Goal: Task Accomplishment & Management: Complete application form

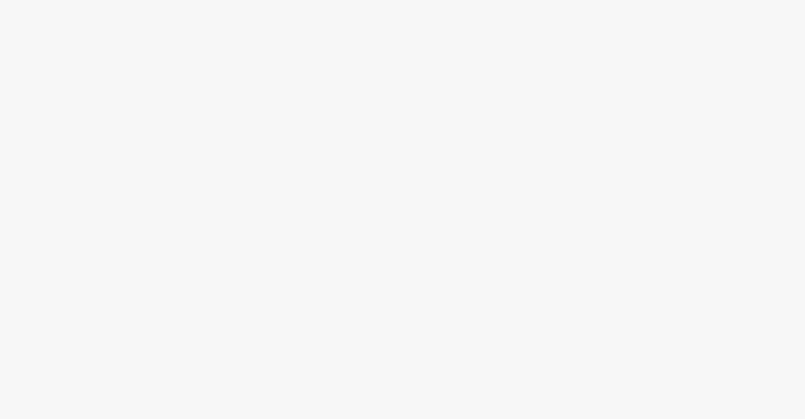
click at [414, 100] on body at bounding box center [402, 209] width 805 height 419
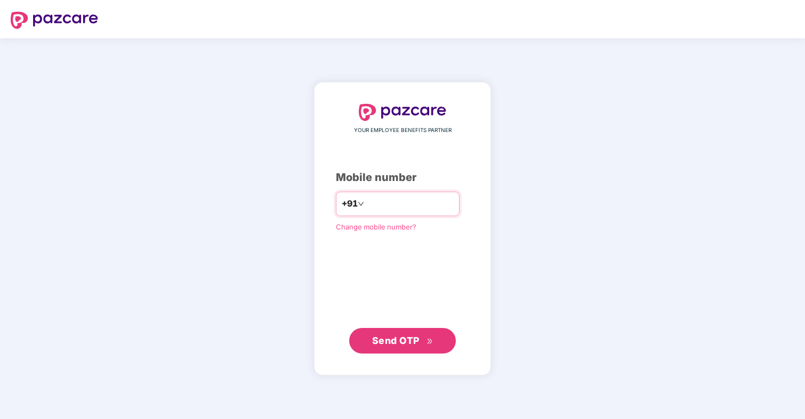
type input "**********"
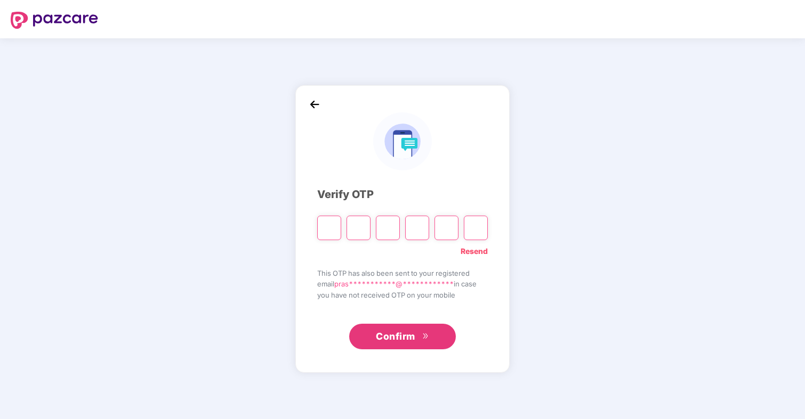
type input "*"
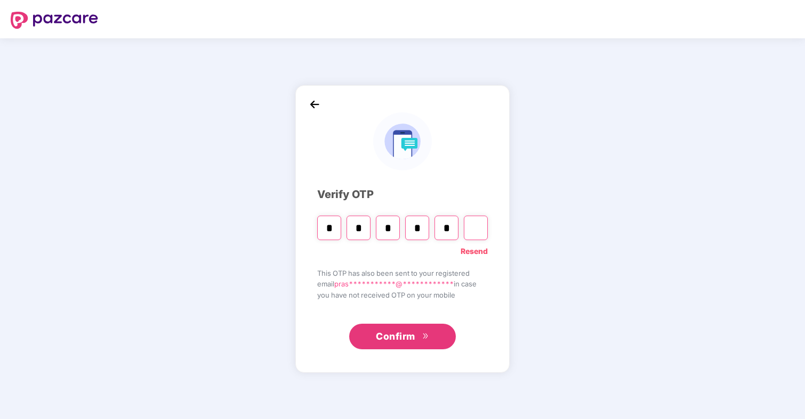
type input "*"
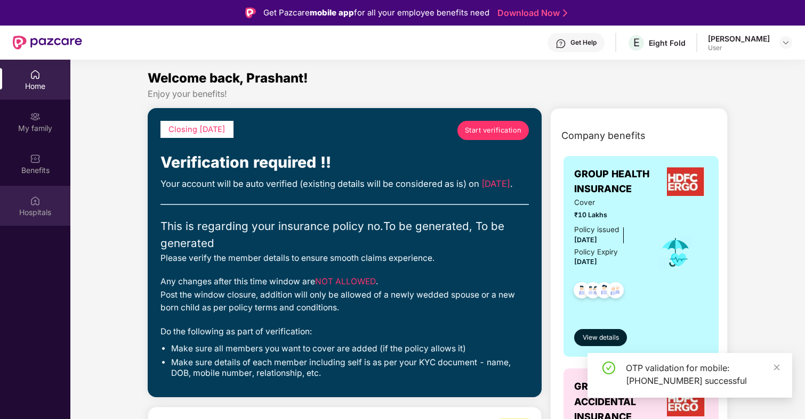
click at [42, 197] on div "Hospitals" at bounding box center [35, 206] width 70 height 40
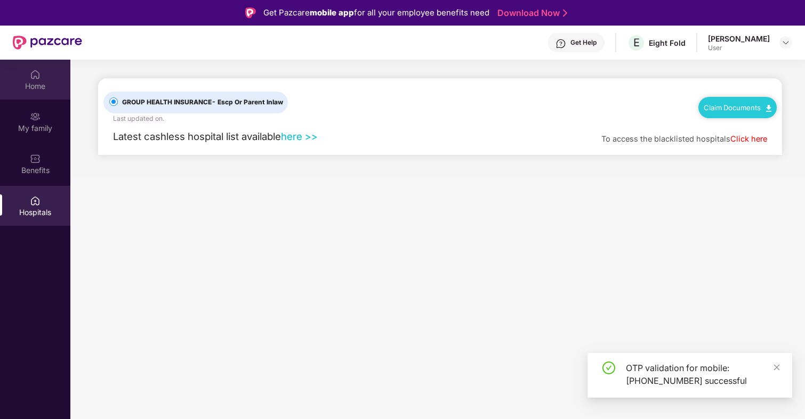
click at [46, 93] on div "Home" at bounding box center [35, 80] width 70 height 40
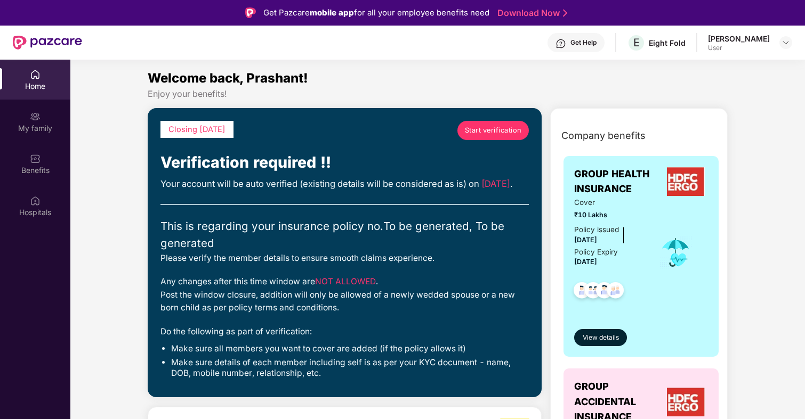
click at [347, 182] on div "Your account will be auto verified (existing details will be considered as is) …" at bounding box center [344, 184] width 368 height 14
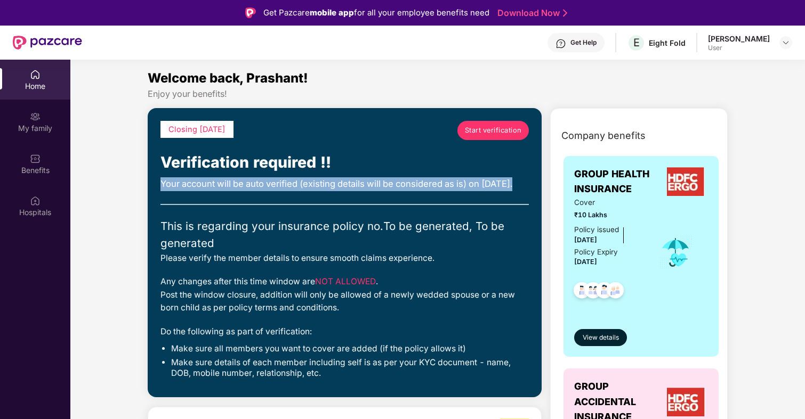
click at [347, 182] on div "Your account will be auto verified (existing details will be considered as is) …" at bounding box center [344, 184] width 368 height 14
drag, startPoint x: 347, startPoint y: 182, endPoint x: 347, endPoint y: 218, distance: 36.2
click at [347, 218] on div "Closing in 8 days Start verification Verification required !! Your account will…" at bounding box center [344, 253] width 368 height 264
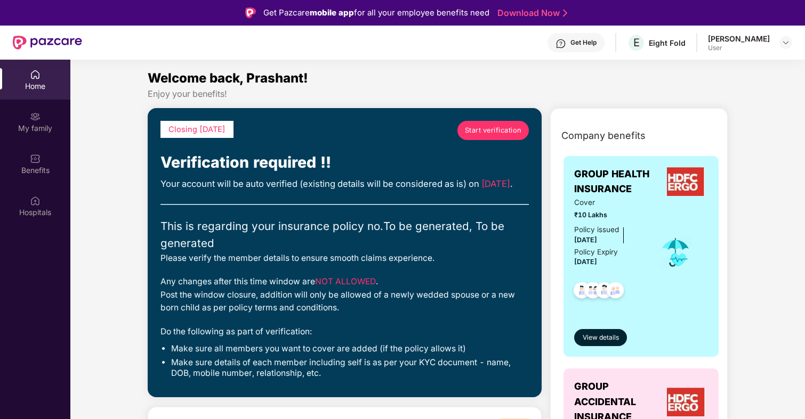
click at [350, 234] on div "This is regarding your insurance policy no. To be generated, To be generated" at bounding box center [344, 235] width 368 height 35
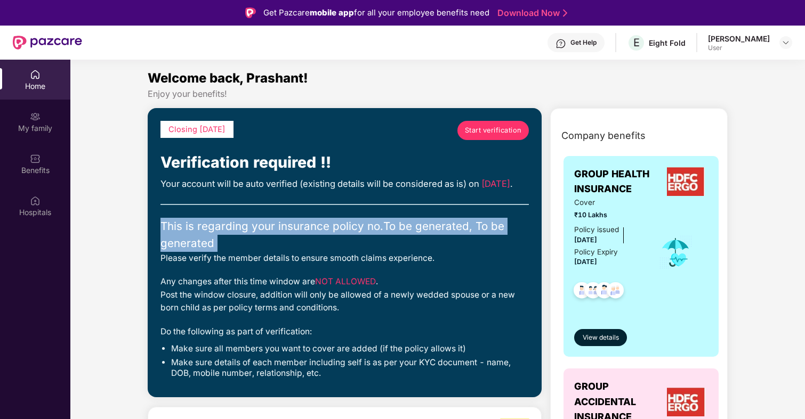
drag, startPoint x: 350, startPoint y: 234, endPoint x: 350, endPoint y: 263, distance: 28.8
click at [350, 253] on div "This is regarding your insurance policy no. To be generated, To be generated" at bounding box center [344, 235] width 368 height 35
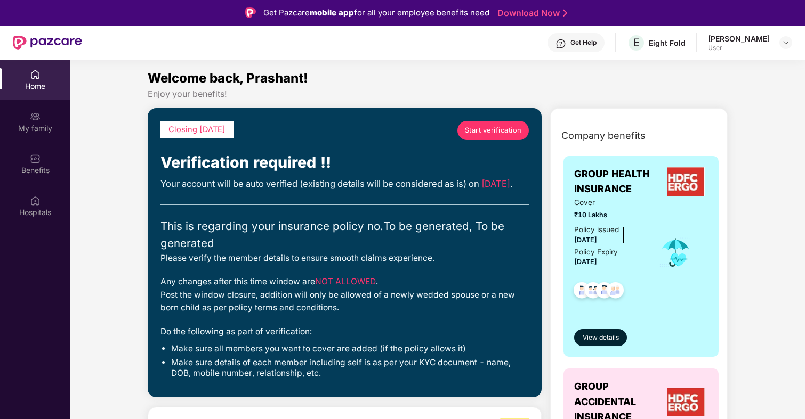
scroll to position [36, 0]
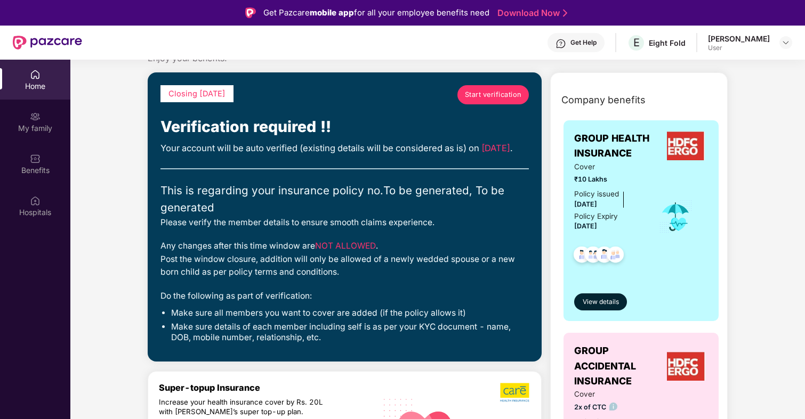
click at [339, 279] on div "Any changes after this time window are NOT ALLOWED . Post the window closure, a…" at bounding box center [344, 259] width 368 height 39
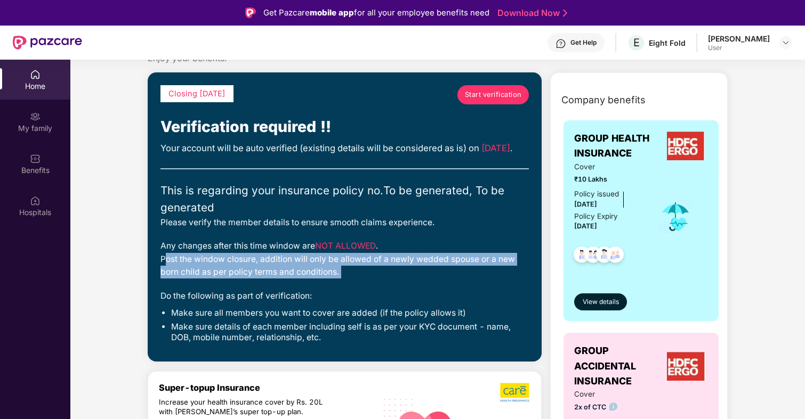
click at [339, 279] on div "Any changes after this time window are NOT ALLOWED . Post the window closure, a…" at bounding box center [344, 259] width 368 height 39
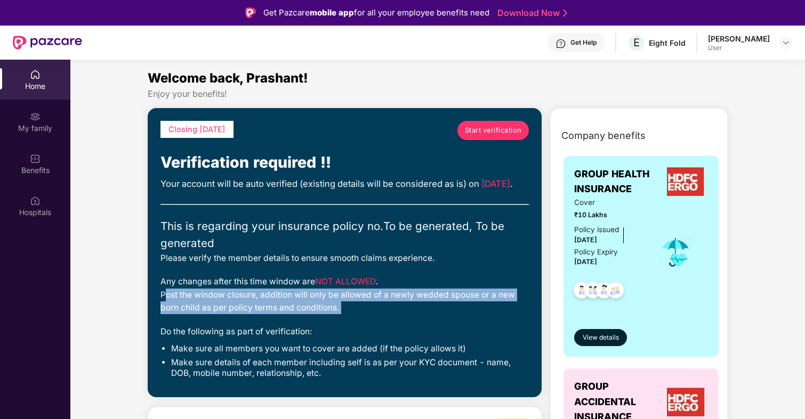
click at [486, 127] on span "Start verification" at bounding box center [493, 130] width 57 height 11
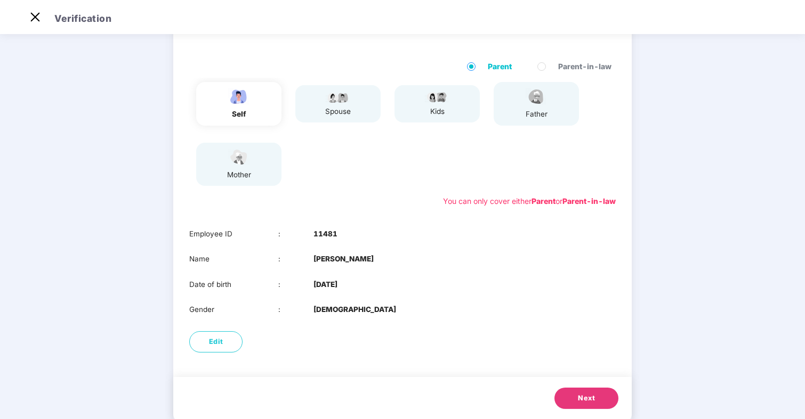
scroll to position [49, 0]
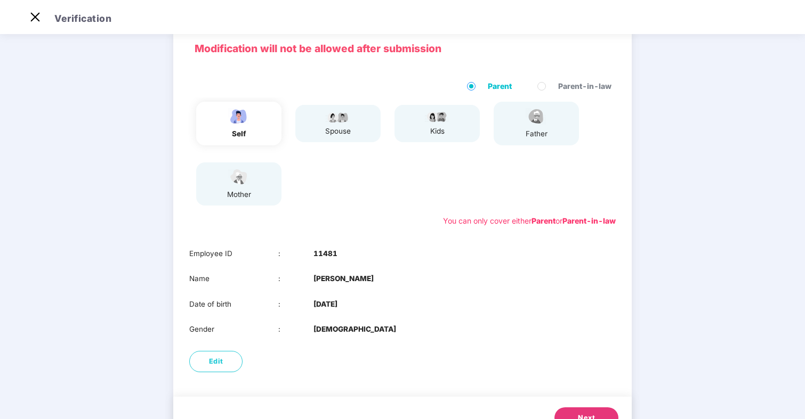
click at [353, 127] on div "spouse" at bounding box center [337, 123] width 85 height 37
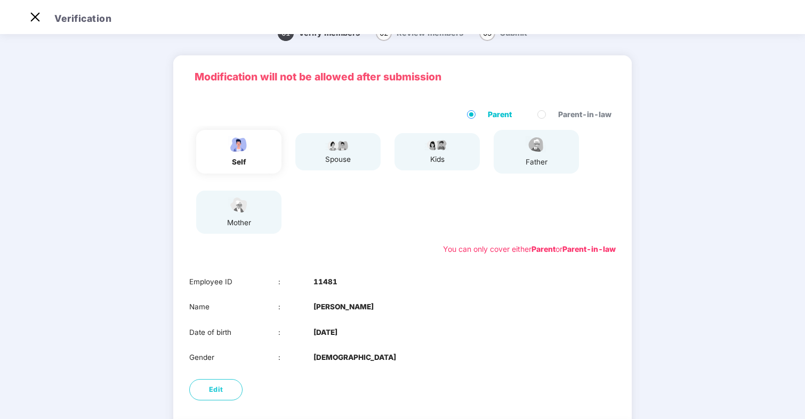
scroll to position [0, 0]
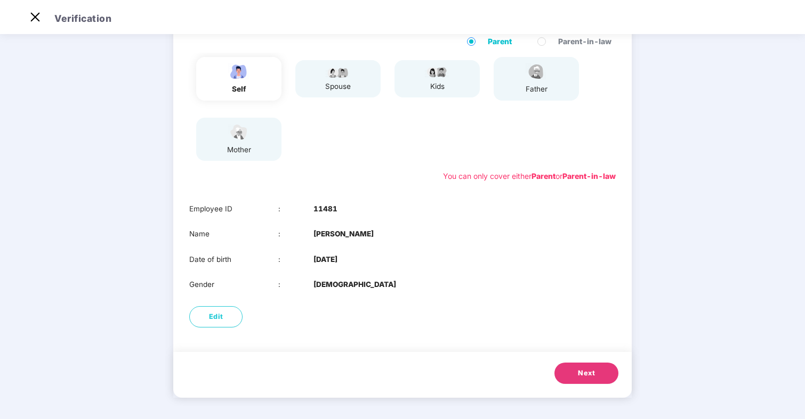
click at [601, 372] on button "Next" at bounding box center [586, 373] width 64 height 21
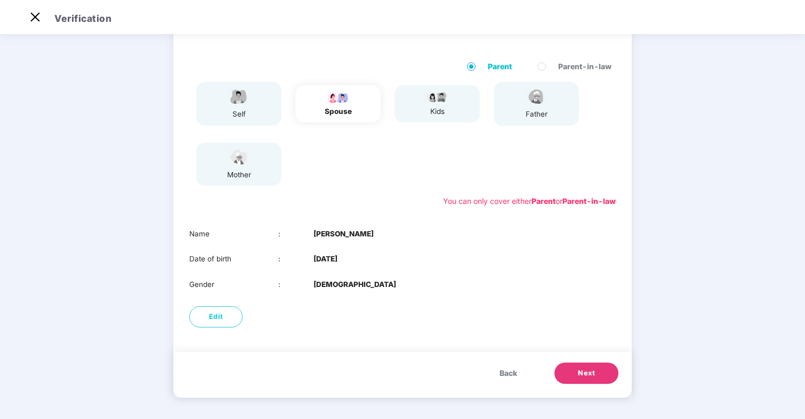
scroll to position [69, 0]
click at [601, 372] on button "Next" at bounding box center [586, 373] width 64 height 21
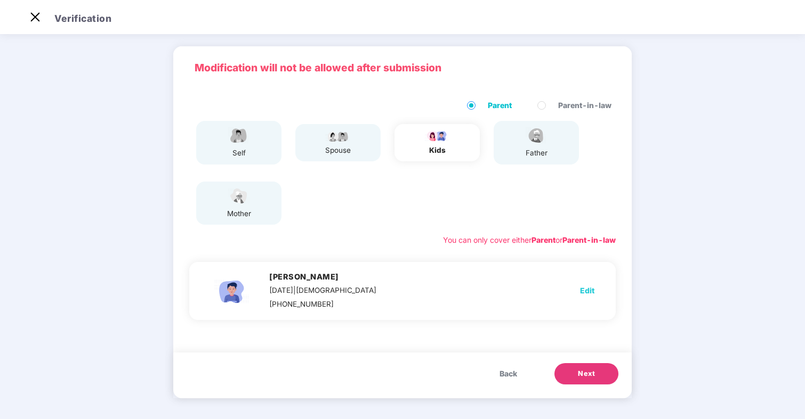
click at [601, 372] on button "Next" at bounding box center [586, 373] width 64 height 21
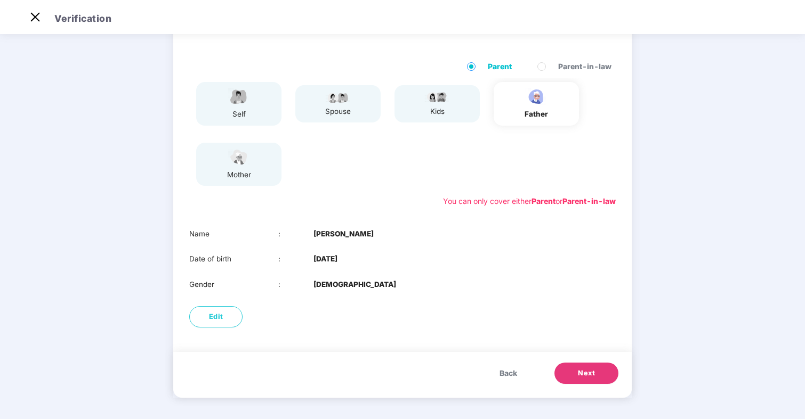
click at [601, 372] on button "Next" at bounding box center [586, 373] width 64 height 21
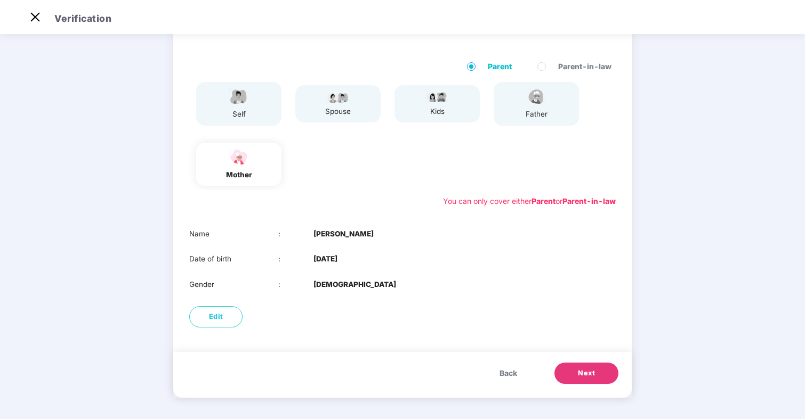
click at [601, 372] on button "Next" at bounding box center [586, 373] width 64 height 21
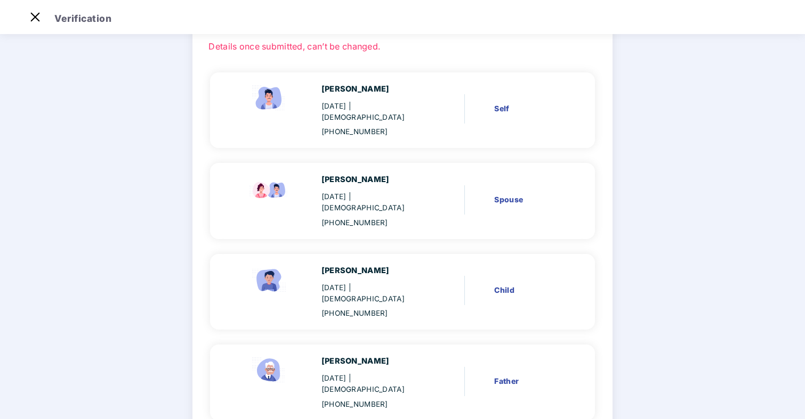
scroll to position [195, 0]
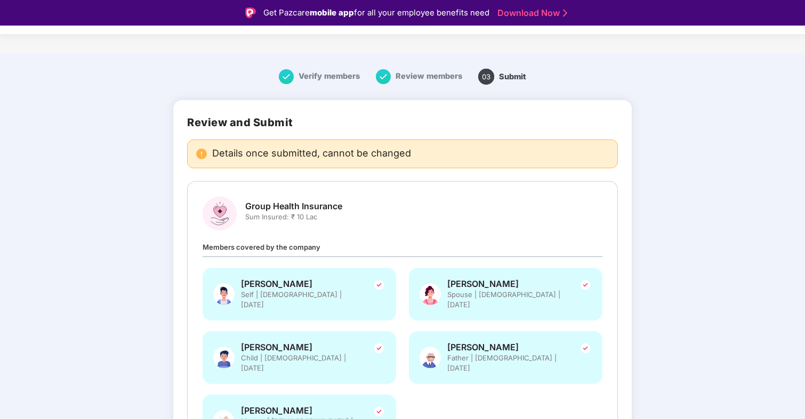
scroll to position [0, 0]
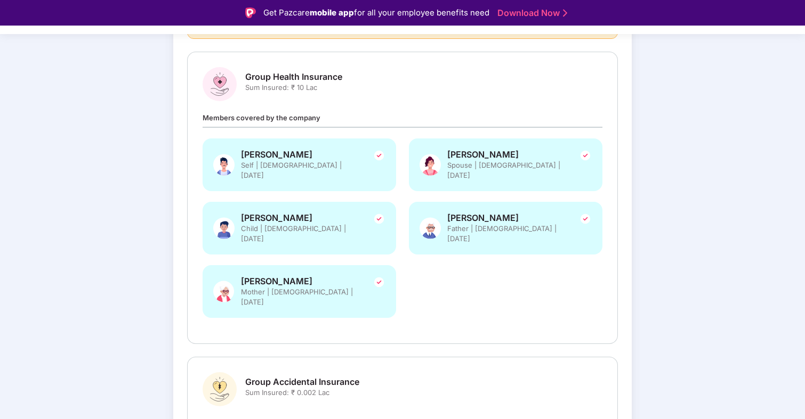
scroll to position [206, 0]
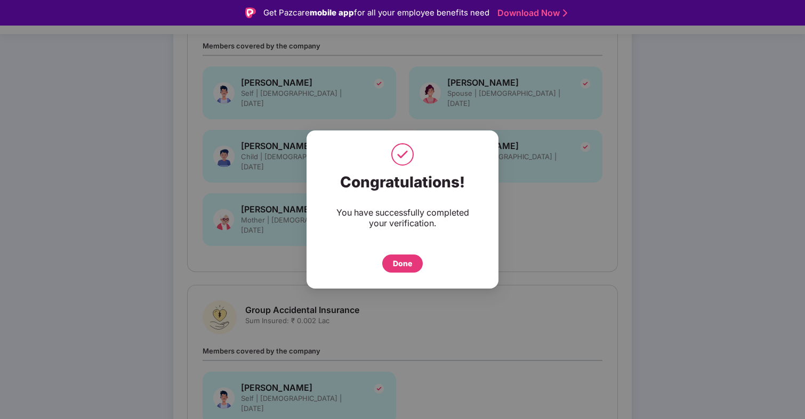
click at [404, 263] on div "Done" at bounding box center [402, 264] width 19 height 12
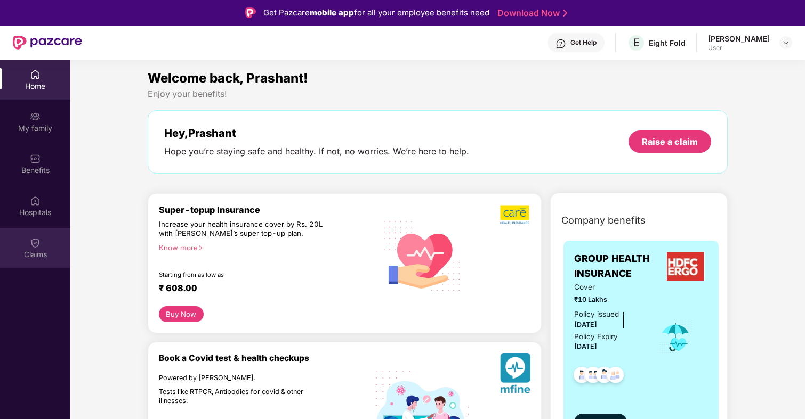
click at [62, 241] on div "Claims" at bounding box center [35, 248] width 70 height 40
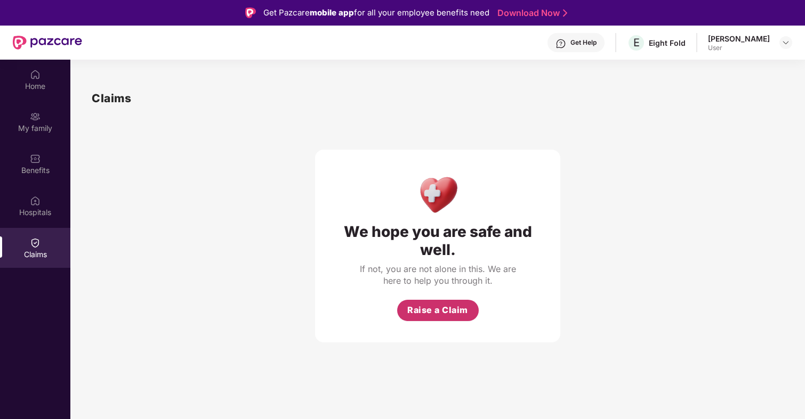
click at [445, 314] on span "Raise a Claim" at bounding box center [437, 310] width 61 height 13
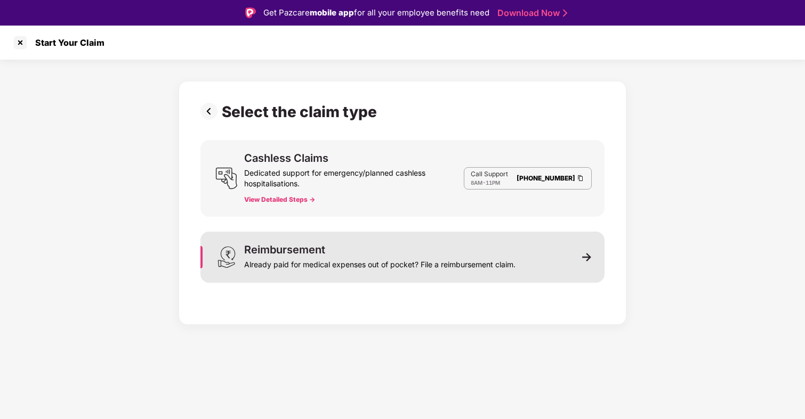
click at [389, 259] on div "Already paid for medical expenses out of pocket? File a reimbursement claim." at bounding box center [379, 262] width 271 height 15
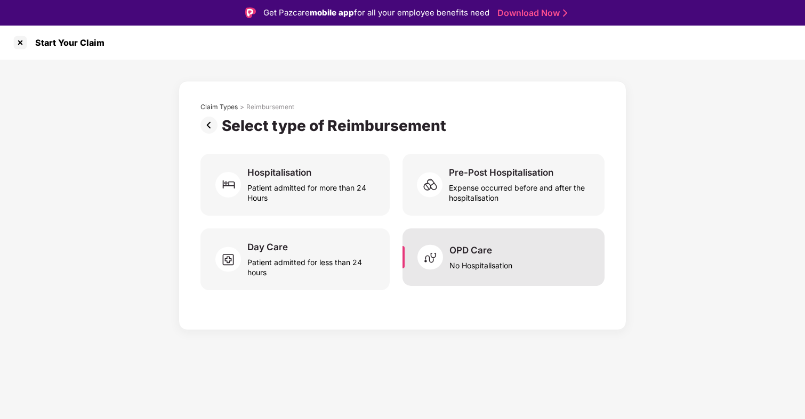
click at [477, 255] on div "OPD Care" at bounding box center [470, 251] width 43 height 12
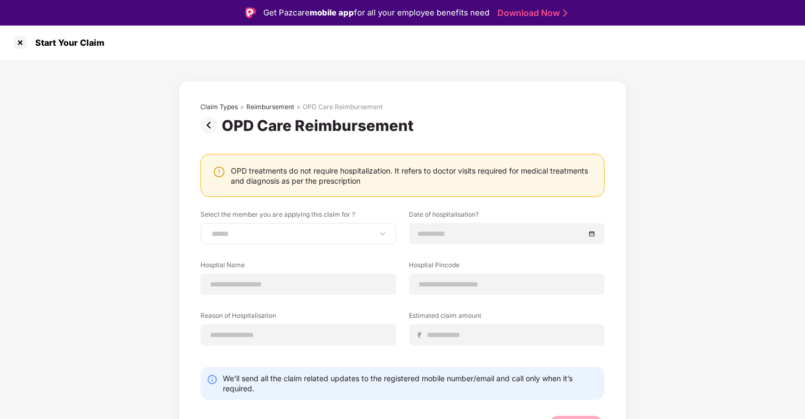
click at [327, 228] on div "**********" at bounding box center [298, 233] width 196 height 21
click at [317, 238] on select "**********" at bounding box center [297, 234] width 177 height 9
select select "**********"
click at [209, 230] on select "**********" at bounding box center [297, 234] width 177 height 9
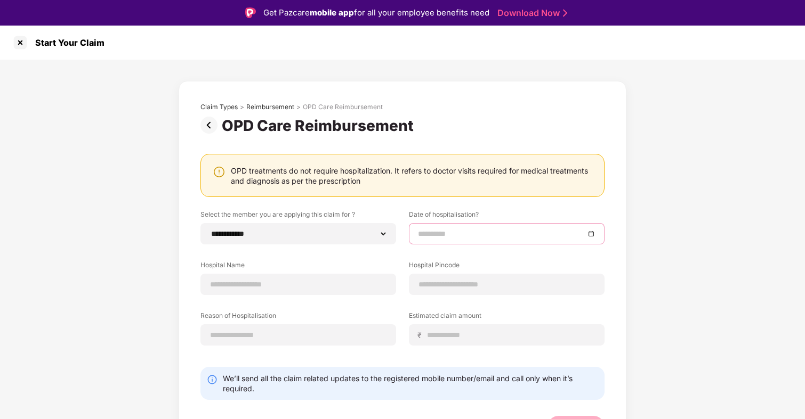
click at [444, 236] on input at bounding box center [501, 234] width 167 height 12
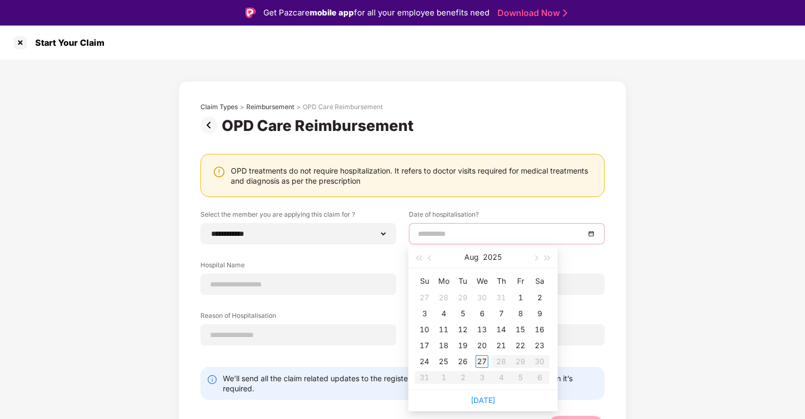
type input "**********"
click at [484, 361] on div "27" at bounding box center [481, 361] width 13 height 13
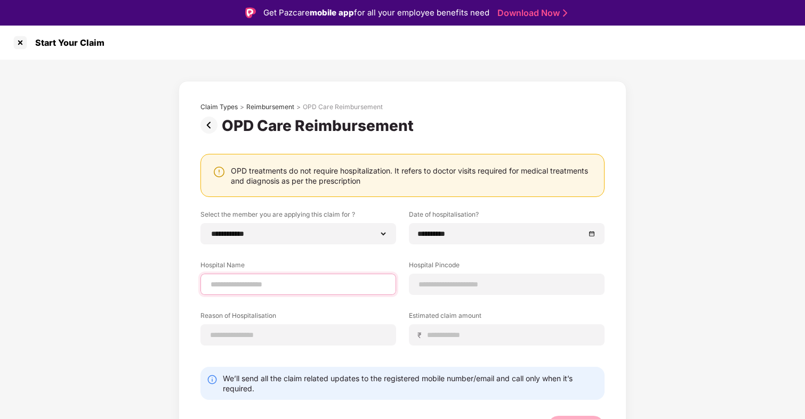
click at [305, 282] on input at bounding box center [297, 284] width 177 height 11
type input "**********"
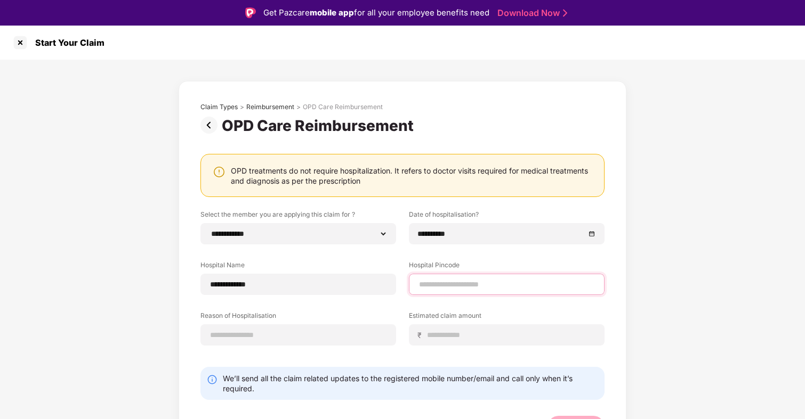
click at [449, 286] on input at bounding box center [506, 284] width 177 height 11
type input "******"
select select "**********"
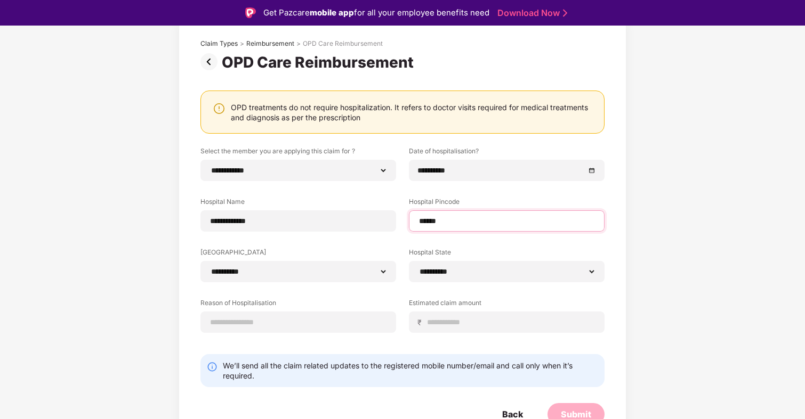
scroll to position [71, 0]
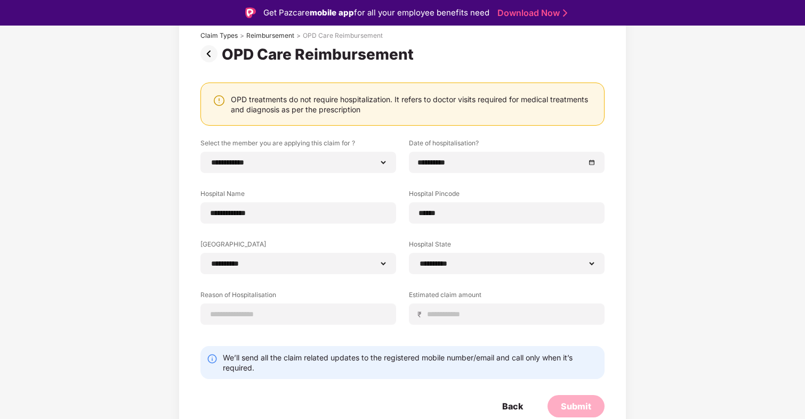
click at [352, 299] on label "Reason of Hospitalisation" at bounding box center [298, 296] width 196 height 13
click at [337, 312] on input at bounding box center [297, 314] width 177 height 11
type input "**********"
type input "****"
click at [496, 338] on div "**********" at bounding box center [402, 240] width 404 height 202
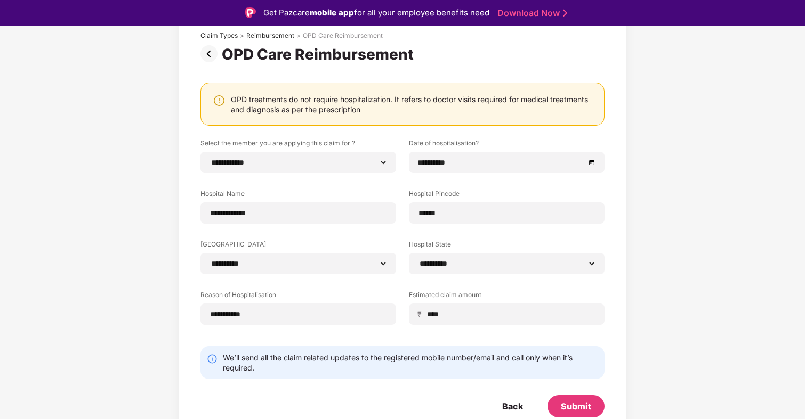
scroll to position [26, 0]
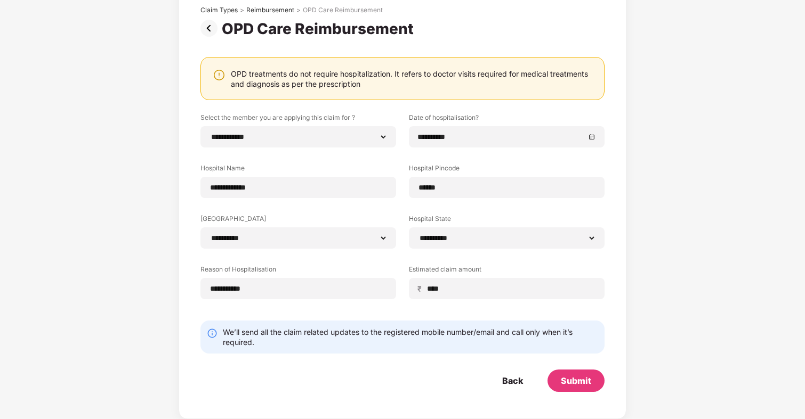
click at [567, 372] on div "Submit" at bounding box center [575, 381] width 57 height 22
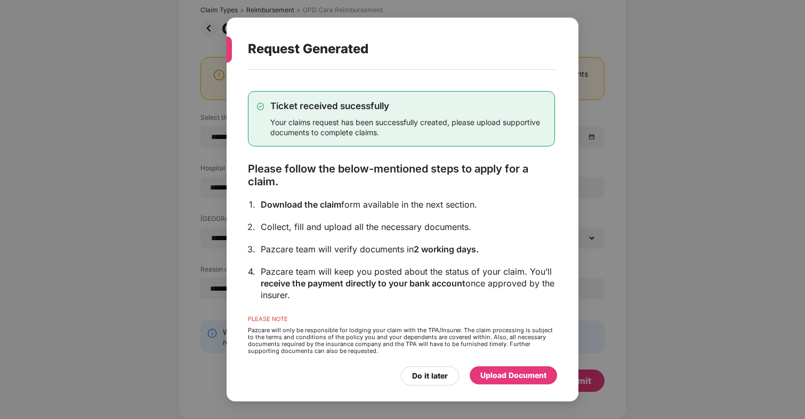
click at [513, 377] on div "Upload Document" at bounding box center [513, 376] width 66 height 12
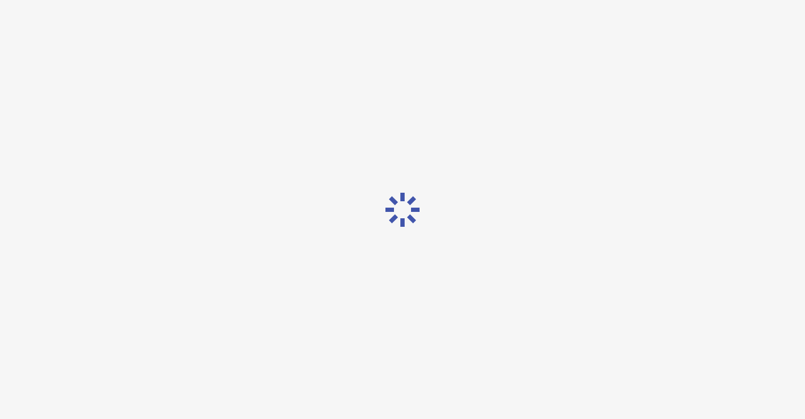
scroll to position [0, 0]
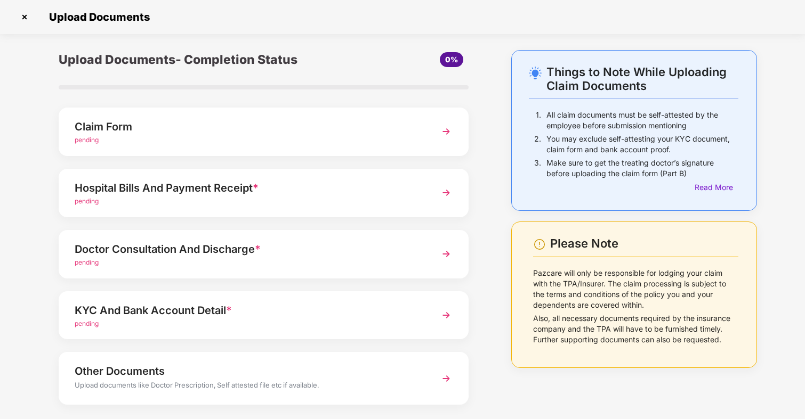
click at [242, 143] on div "pending" at bounding box center [248, 140] width 346 height 10
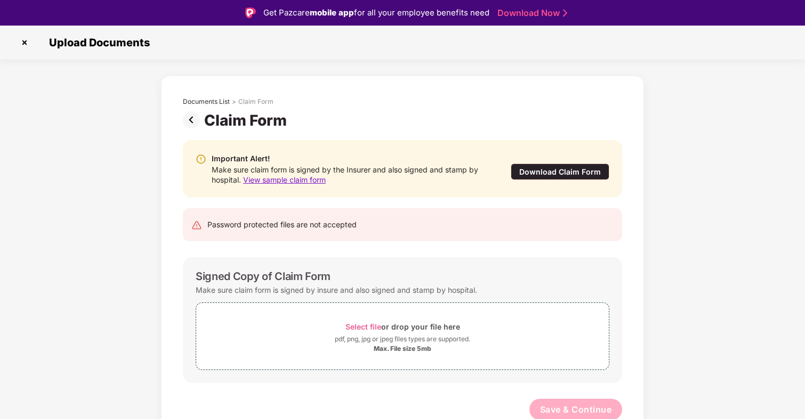
scroll to position [3, 0]
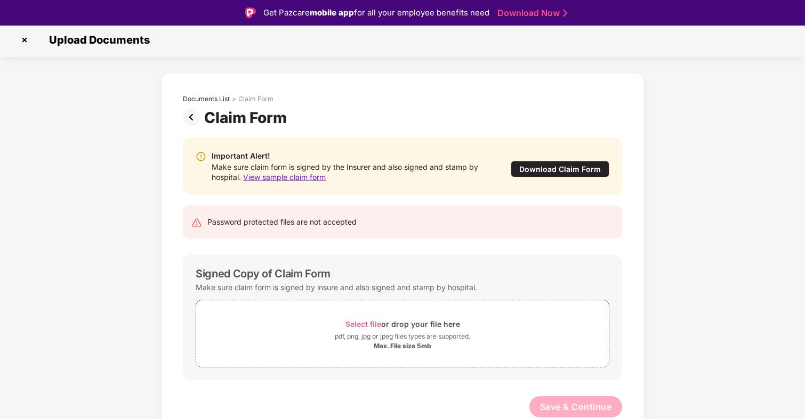
click at [187, 111] on img at bounding box center [193, 117] width 21 height 17
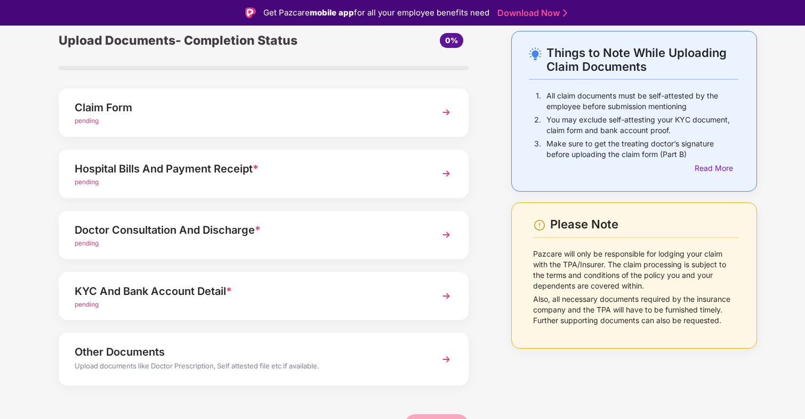
scroll to position [51, 0]
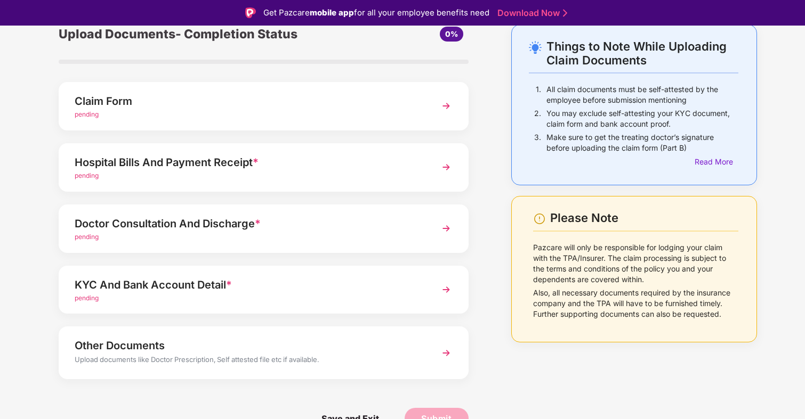
click at [197, 179] on div "pending" at bounding box center [248, 176] width 346 height 10
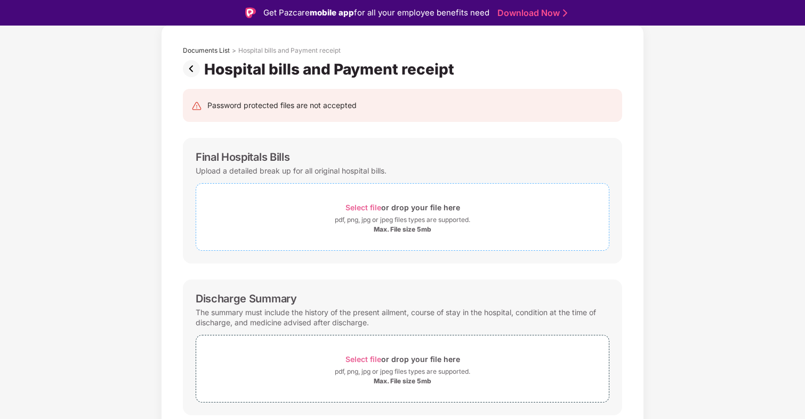
click at [355, 205] on span "Select file" at bounding box center [363, 207] width 36 height 9
click at [367, 210] on span "Select file" at bounding box center [363, 207] width 36 height 9
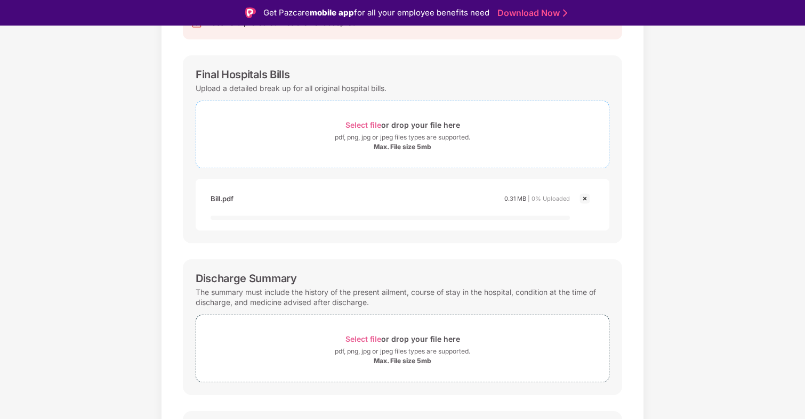
scroll to position [180, 0]
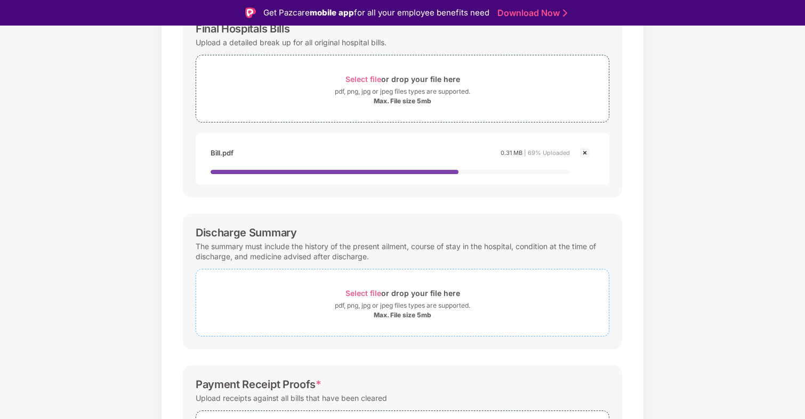
click at [370, 293] on span "Select file" at bounding box center [363, 293] width 36 height 9
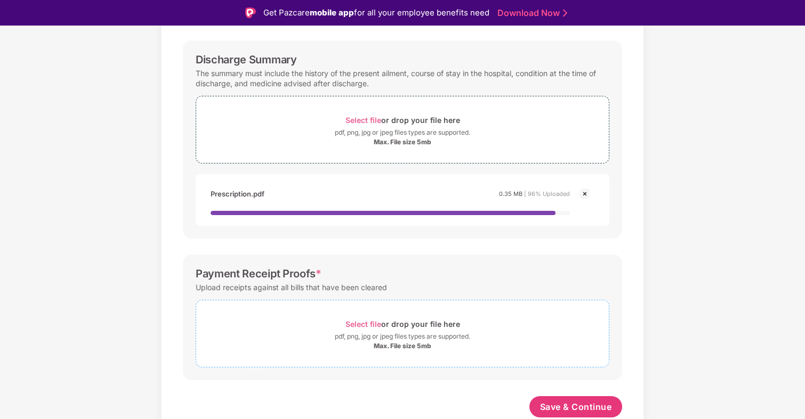
click at [364, 326] on span "Select file" at bounding box center [363, 324] width 36 height 9
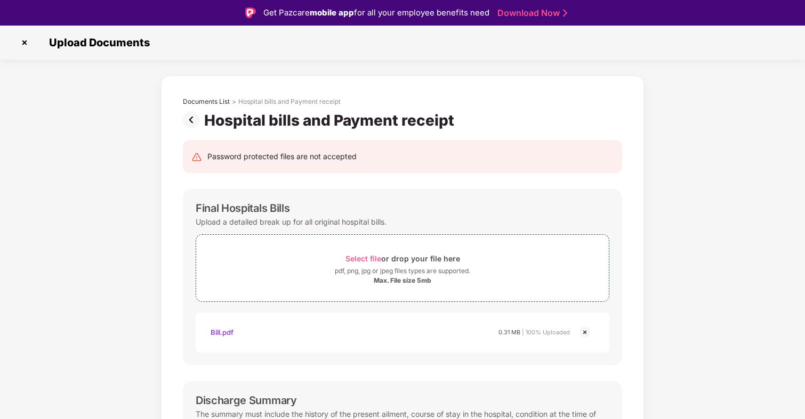
scroll to position [380, 0]
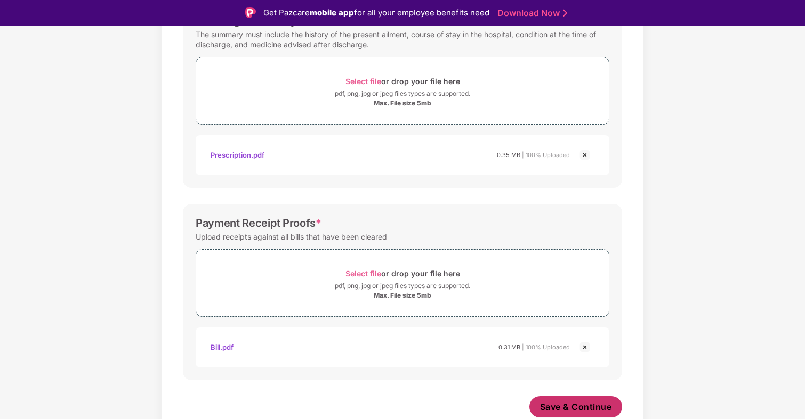
click at [557, 404] on span "Save & Continue" at bounding box center [576, 407] width 72 height 12
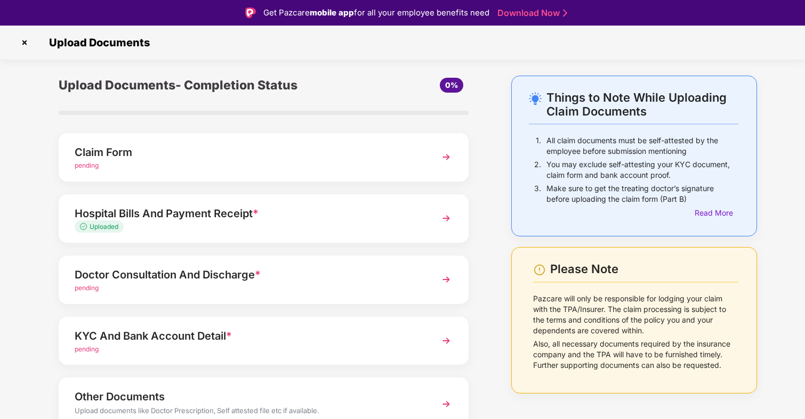
click at [234, 273] on div "Doctor Consultation And Discharge *" at bounding box center [248, 274] width 346 height 17
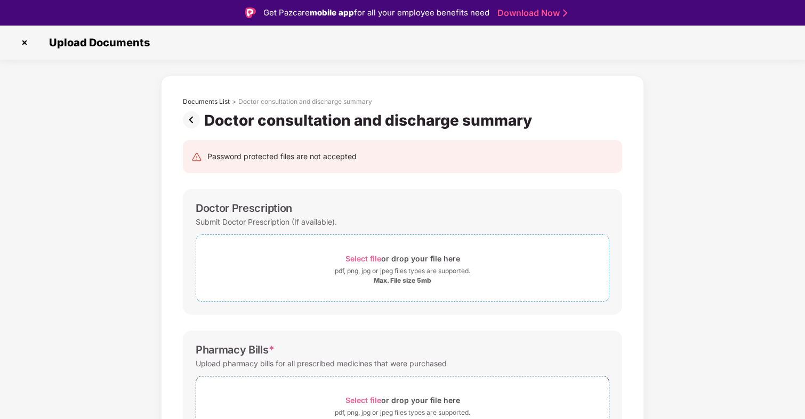
click at [364, 261] on span "Select file" at bounding box center [363, 258] width 36 height 9
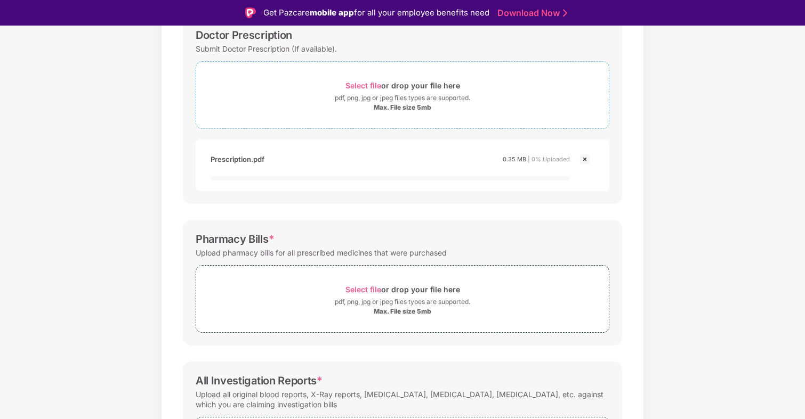
scroll to position [278, 0]
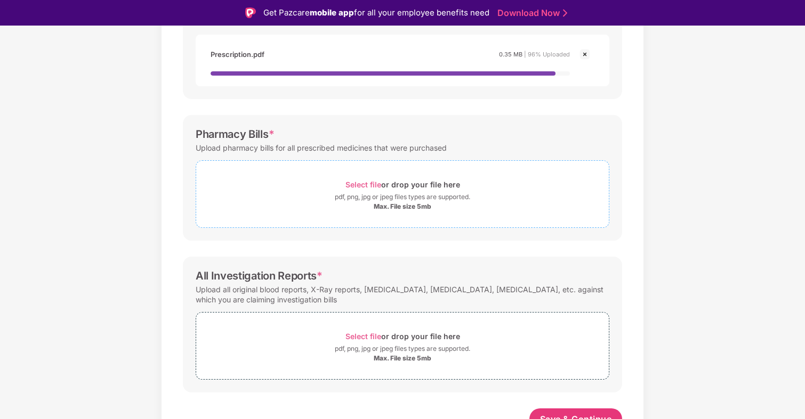
click at [351, 186] on span "Select file" at bounding box center [363, 184] width 36 height 9
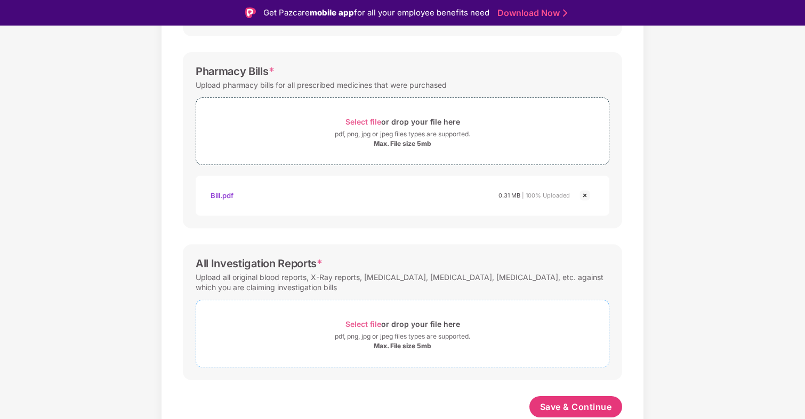
click at [369, 320] on span "Select file" at bounding box center [363, 324] width 36 height 9
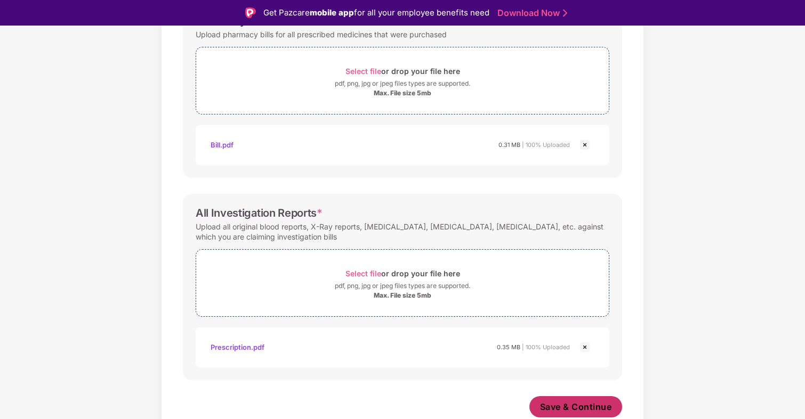
click at [562, 408] on span "Save & Continue" at bounding box center [576, 407] width 72 height 12
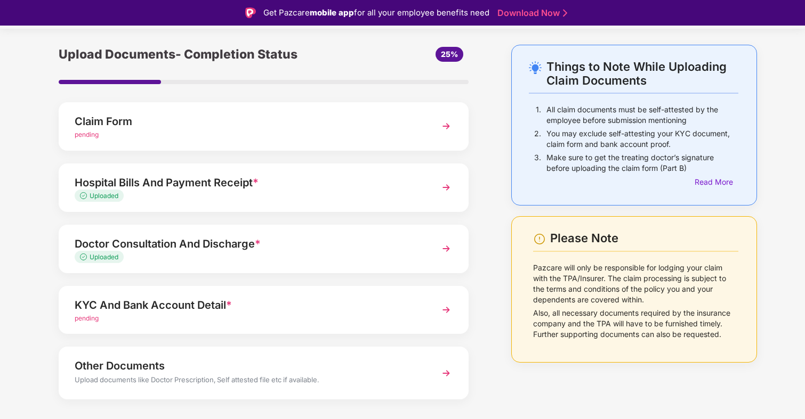
scroll to position [52, 0]
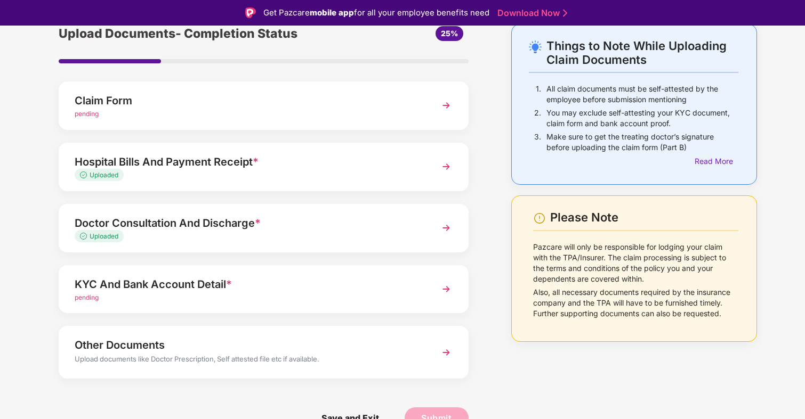
click at [234, 277] on div "KYC And Bank Account Detail *" at bounding box center [248, 284] width 346 height 17
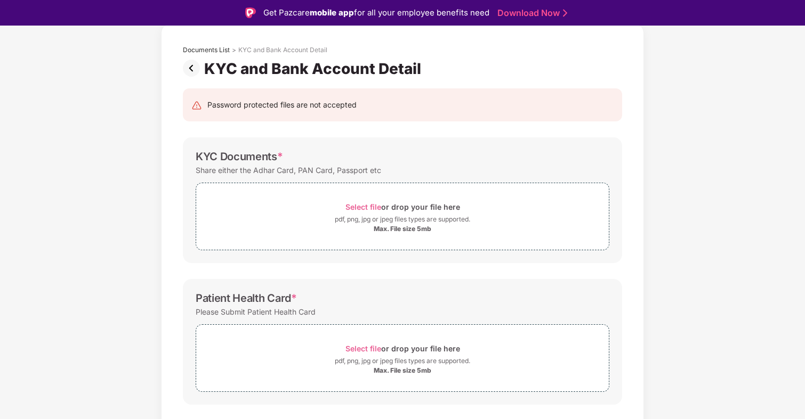
scroll to position [52, 0]
click at [369, 206] on span "Select file" at bounding box center [363, 206] width 36 height 9
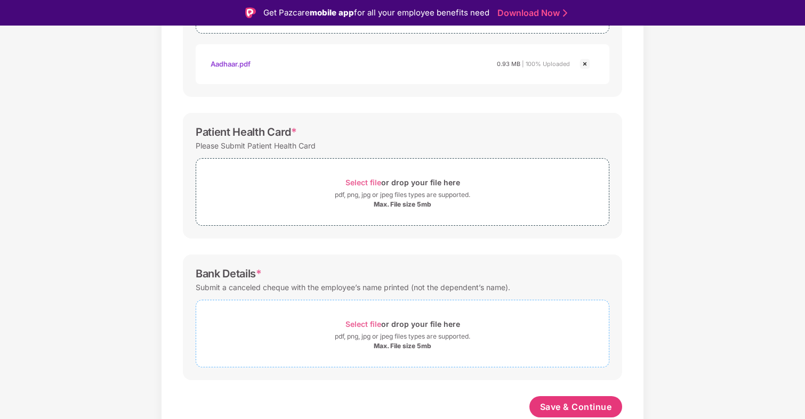
scroll to position [269, 0]
click at [373, 323] on span "Select file" at bounding box center [363, 324] width 36 height 9
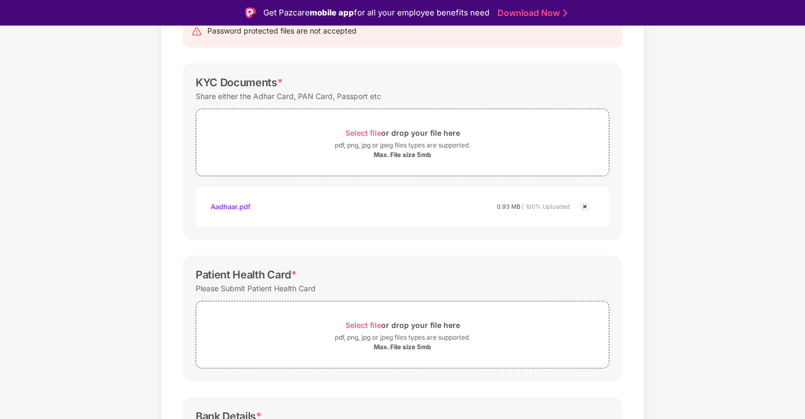
scroll to position [319, 0]
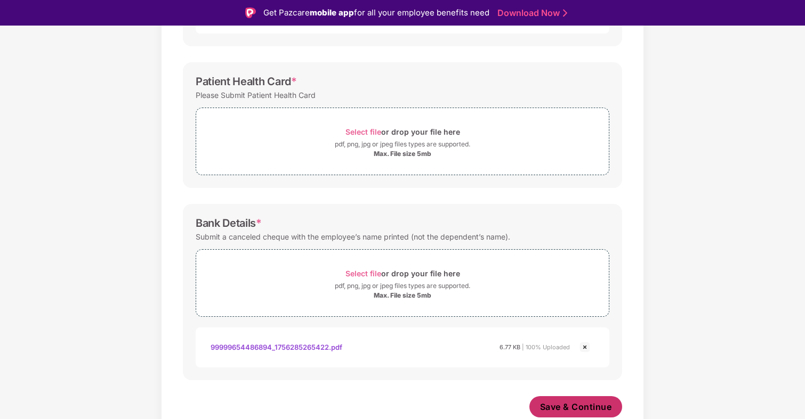
click at [572, 399] on button "Save & Continue" at bounding box center [575, 406] width 93 height 21
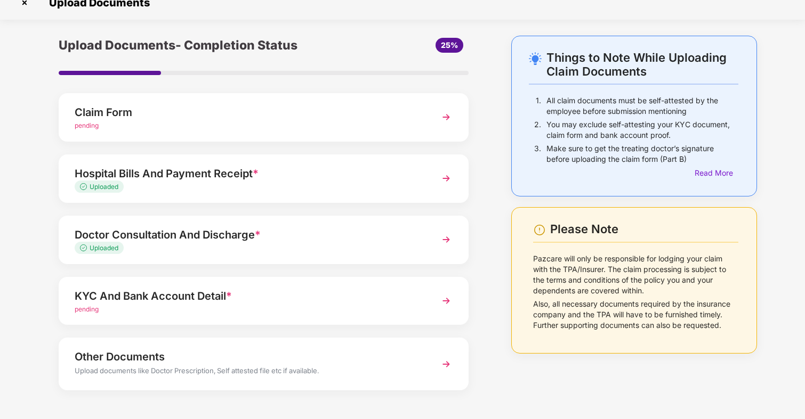
scroll to position [0, 0]
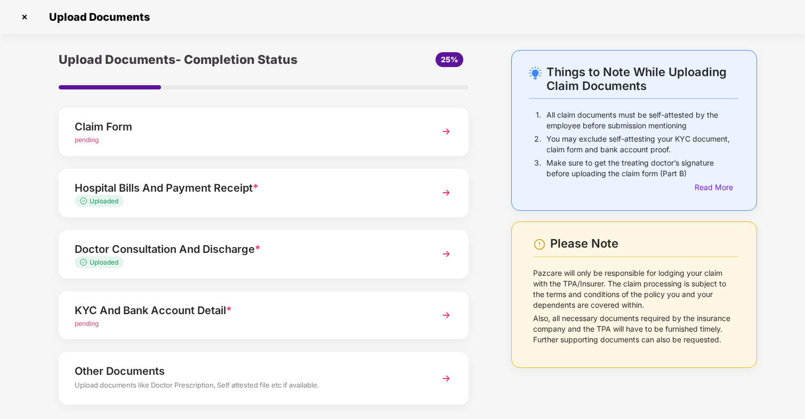
click at [287, 128] on div "Claim Form" at bounding box center [248, 126] width 346 height 17
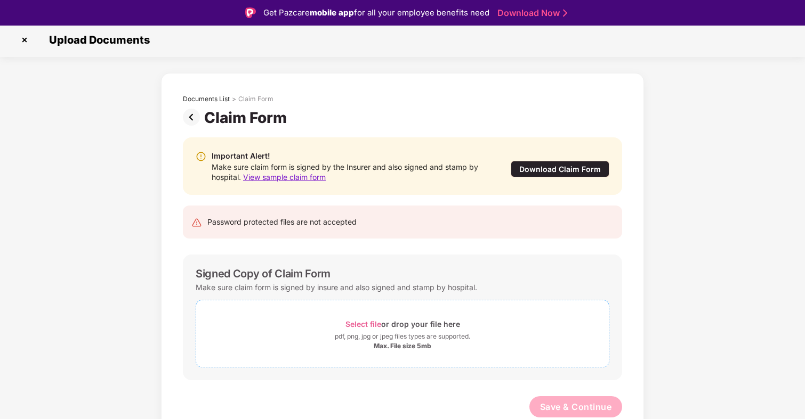
scroll to position [26, 0]
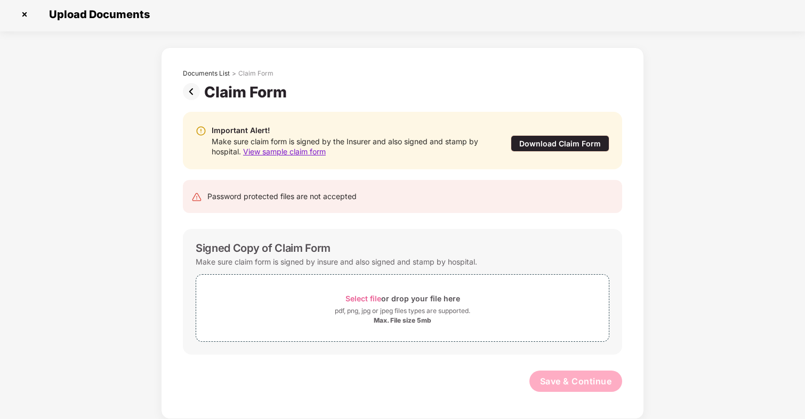
click at [467, 143] on div "Make sure claim form is signed by the Insurer and also signed and stamp by hosp…" at bounding box center [350, 146] width 277 height 20
drag, startPoint x: 467, startPoint y: 143, endPoint x: 283, endPoint y: 143, distance: 183.8
click at [283, 143] on div "Make sure claim form is signed by the Insurer and also signed and stamp by hosp…" at bounding box center [350, 146] width 277 height 20
click at [280, 143] on div "Make sure claim form is signed by the Insurer and also signed and stamp by hosp…" at bounding box center [350, 146] width 277 height 20
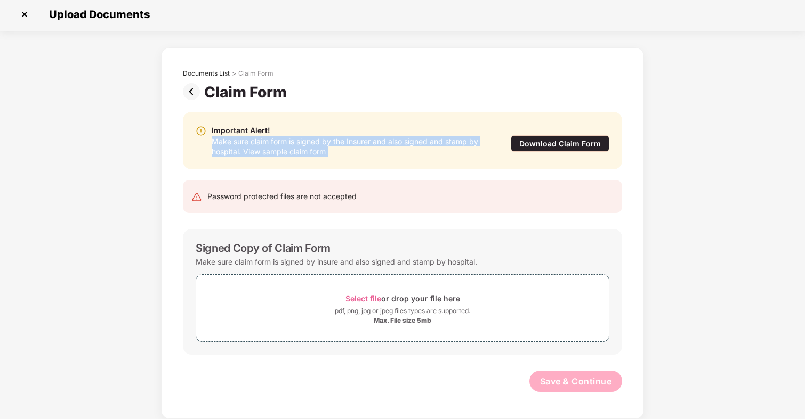
click at [280, 143] on div "Make sure claim form is signed by the Insurer and also signed and stamp by hosp…" at bounding box center [350, 146] width 277 height 20
click at [290, 142] on div "Make sure claim form is signed by the Insurer and also signed and stamp by hosp…" at bounding box center [350, 146] width 277 height 20
drag, startPoint x: 290, startPoint y: 142, endPoint x: 414, endPoint y: 142, distance: 123.6
click at [414, 142] on div "Make sure claim form is signed by the Insurer and also signed and stamp by hosp…" at bounding box center [350, 146] width 277 height 20
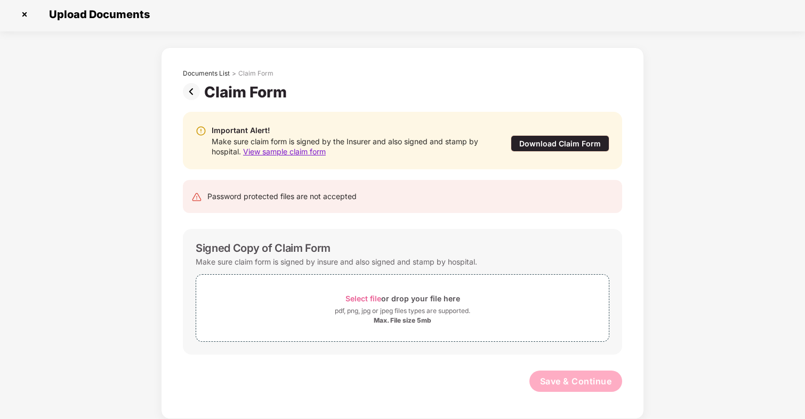
click at [192, 92] on img at bounding box center [193, 91] width 21 height 17
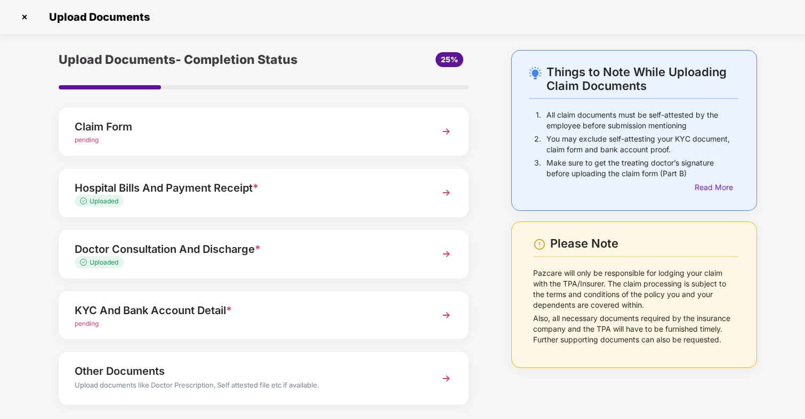
scroll to position [52, 0]
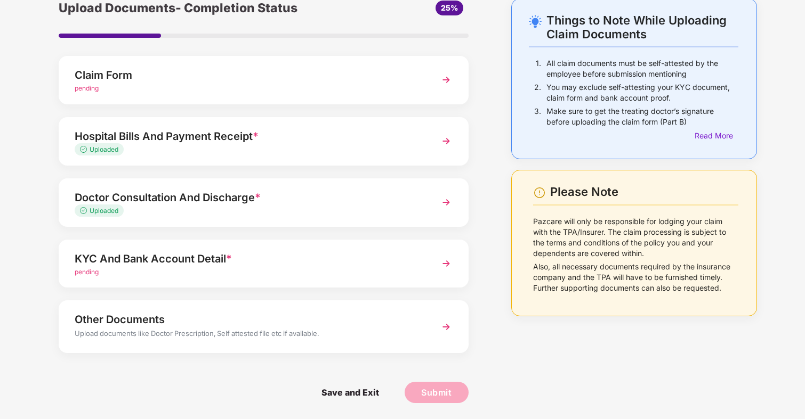
click at [198, 268] on div "pending" at bounding box center [248, 273] width 346 height 10
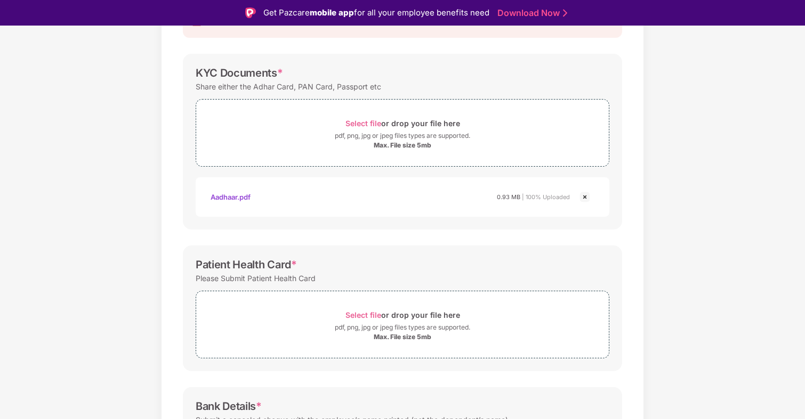
scroll to position [0, 0]
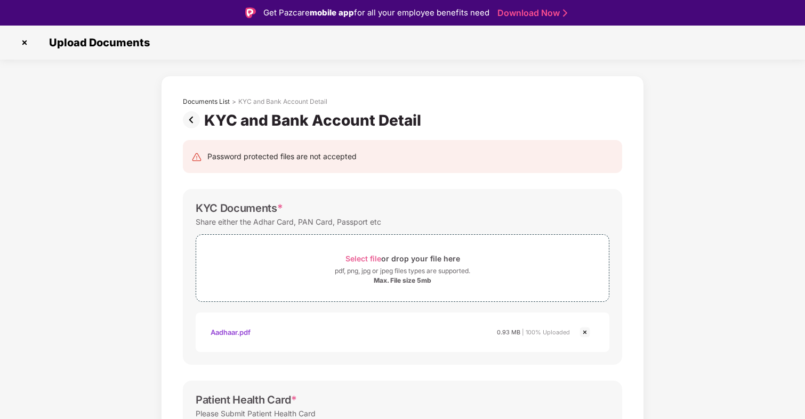
click at [191, 118] on img at bounding box center [193, 119] width 21 height 17
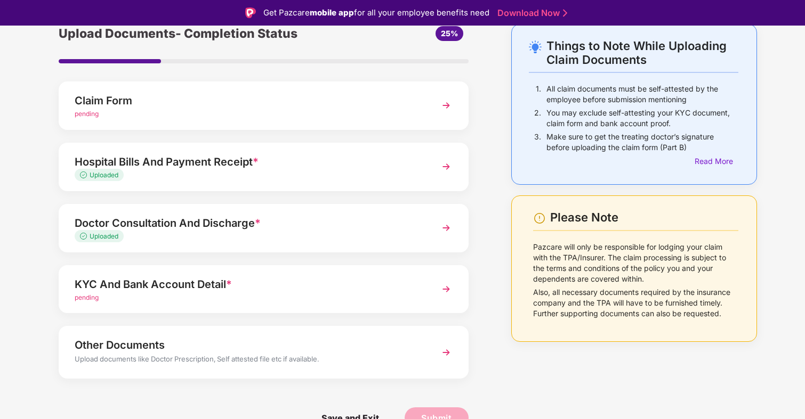
click at [159, 101] on div "Claim Form" at bounding box center [248, 100] width 346 height 17
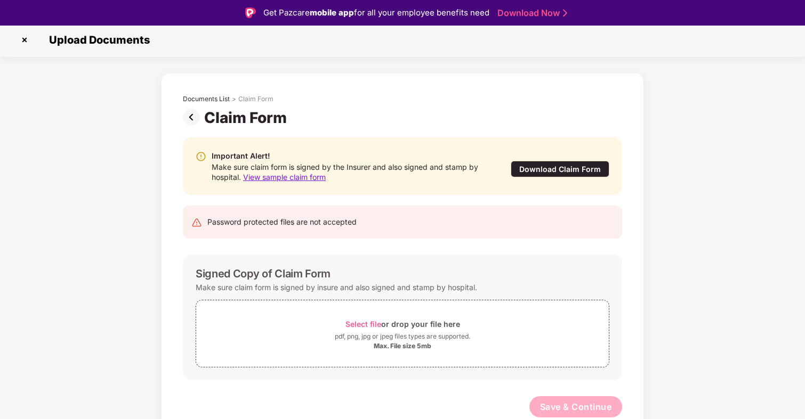
click at [301, 179] on span "View sample claim form" at bounding box center [284, 177] width 83 height 9
click at [552, 168] on div "Download Claim Form" at bounding box center [560, 169] width 99 height 17
click at [188, 116] on img at bounding box center [193, 117] width 21 height 17
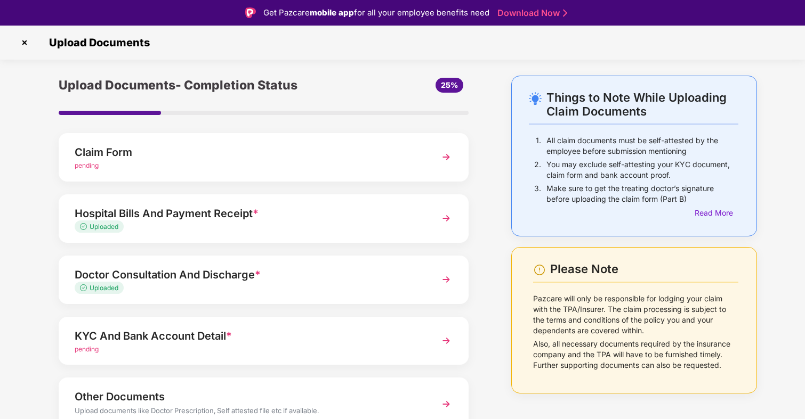
click at [27, 46] on img at bounding box center [24, 42] width 17 height 17
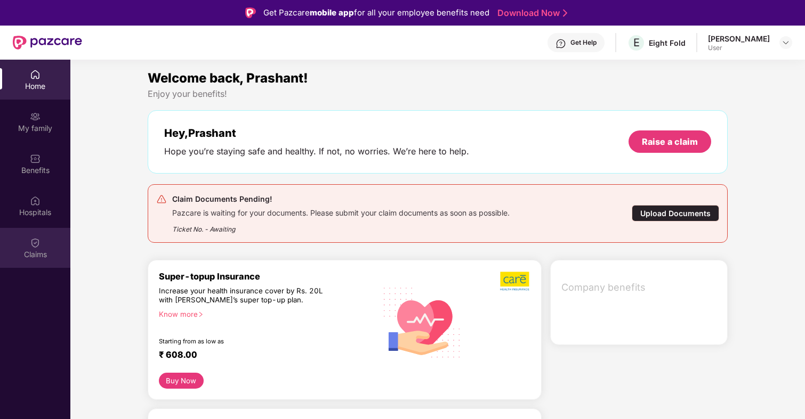
click at [64, 254] on div "Claims" at bounding box center [35, 254] width 70 height 11
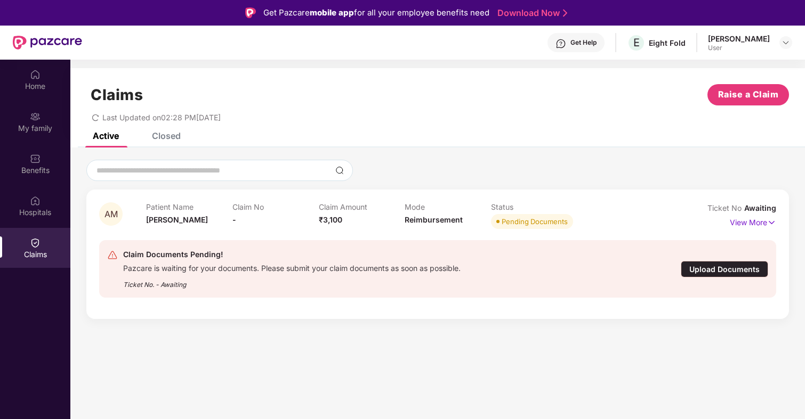
click at [180, 128] on div "Claims Raise a Claim Last Updated on 02:28 PM, 27 Aug 2025" at bounding box center [437, 100] width 734 height 64
click at [175, 131] on div "Claims Raise a Claim Last Updated on 02:28 PM, 27 Aug 2025" at bounding box center [437, 100] width 734 height 64
click at [174, 132] on div "Claims Raise a Claim Last Updated on 02:28 PM, 27 Aug 2025" at bounding box center [437, 100] width 734 height 64
click at [173, 136] on div "Closed" at bounding box center [166, 136] width 29 height 11
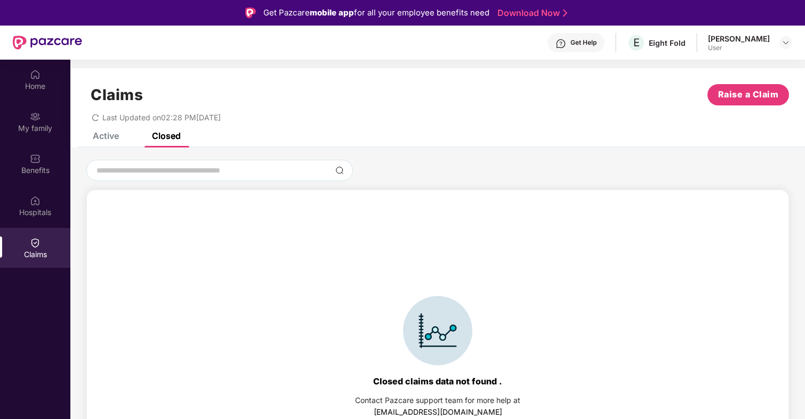
click at [110, 138] on div "Active" at bounding box center [106, 136] width 26 height 11
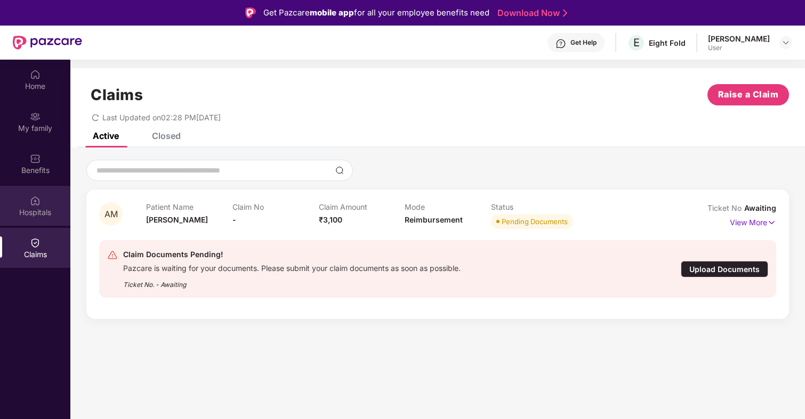
click at [7, 195] on div "Hospitals" at bounding box center [35, 206] width 70 height 40
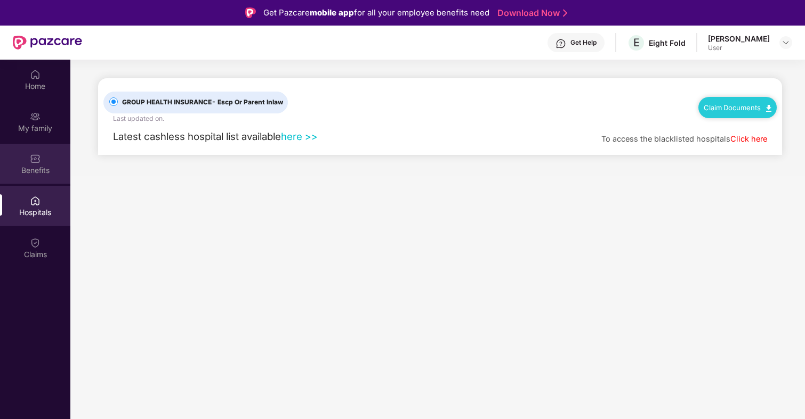
click at [36, 171] on div "Benefits" at bounding box center [35, 170] width 70 height 11
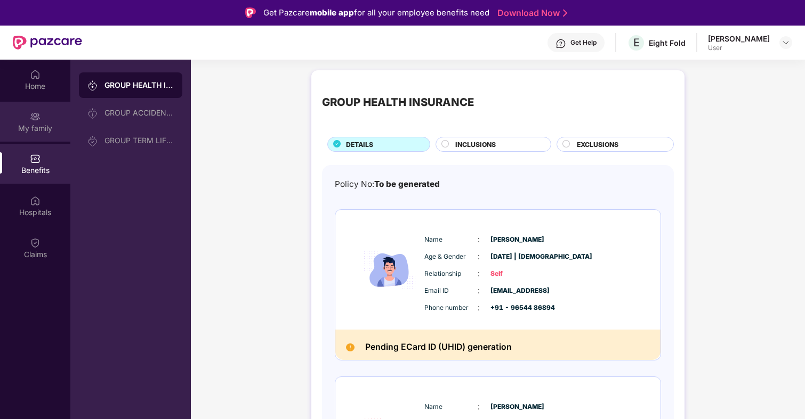
click at [41, 127] on div "My family" at bounding box center [35, 128] width 70 height 11
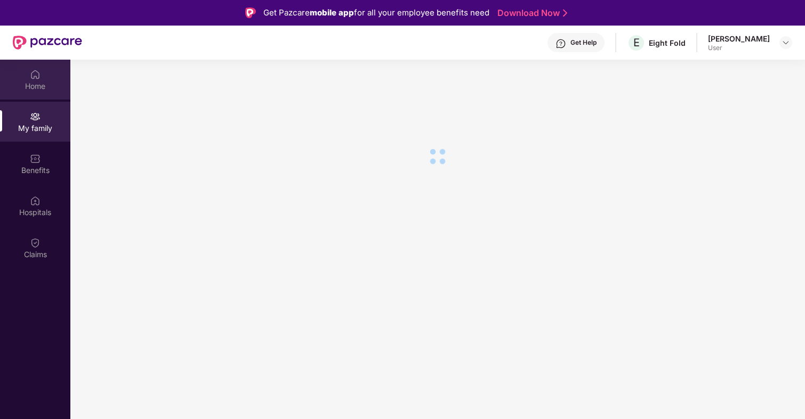
click at [40, 84] on div "Home" at bounding box center [35, 86] width 70 height 11
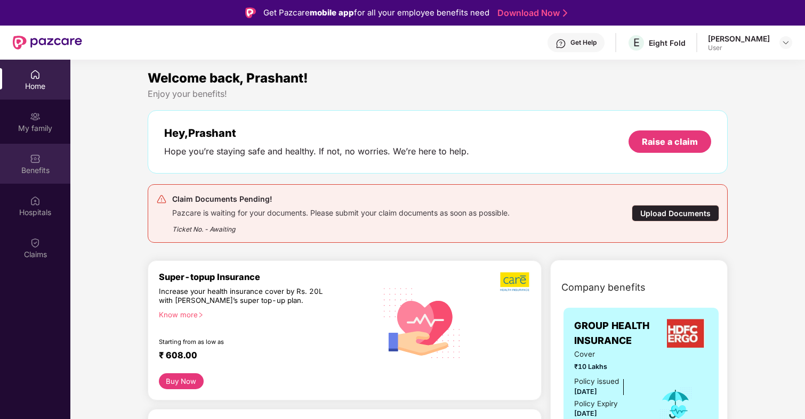
click at [52, 171] on div "Benefits" at bounding box center [35, 170] width 70 height 11
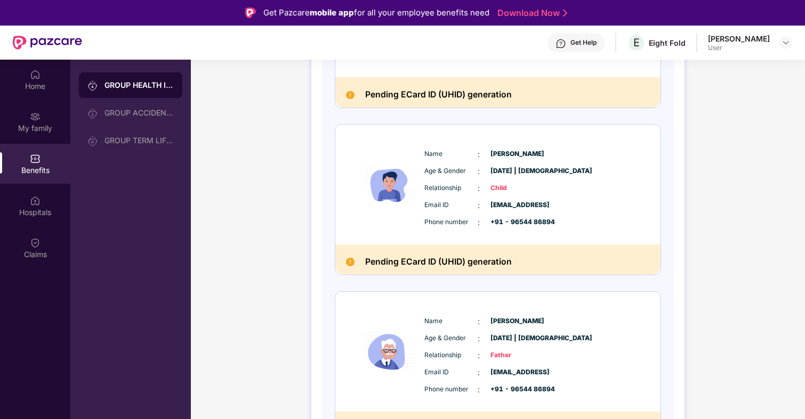
scroll to position [393, 0]
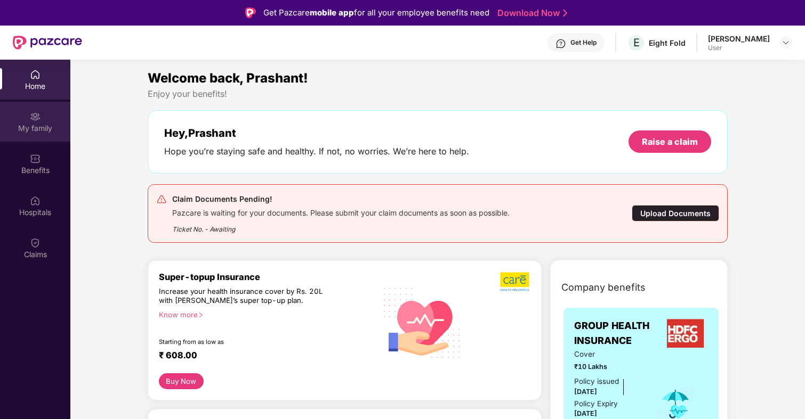
click at [49, 133] on div "My family" at bounding box center [35, 128] width 70 height 11
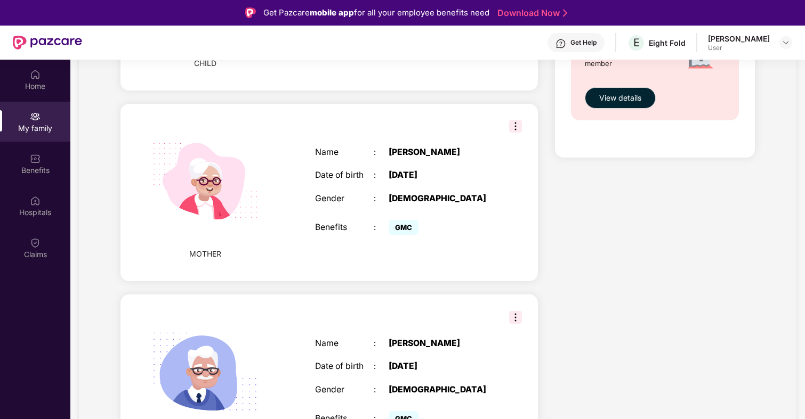
scroll to position [806, 0]
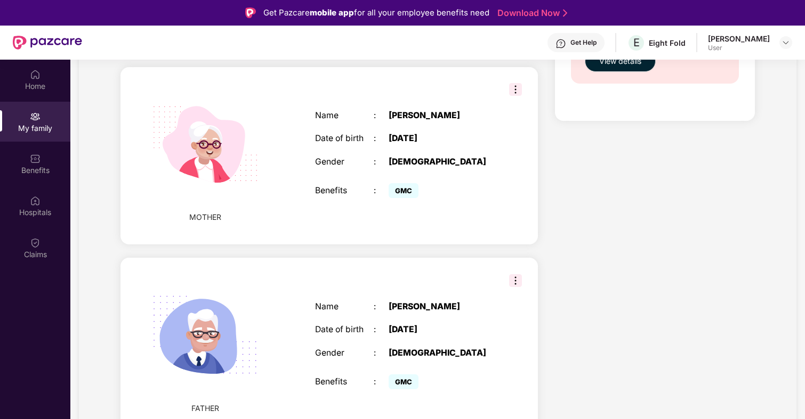
click at [517, 92] on img at bounding box center [515, 89] width 13 height 13
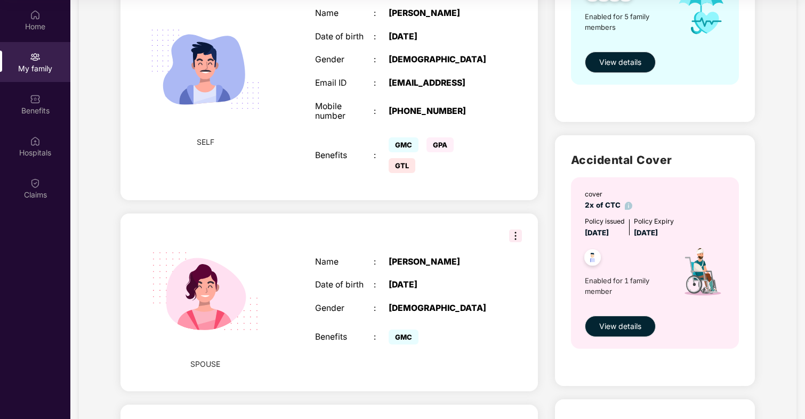
scroll to position [134, 0]
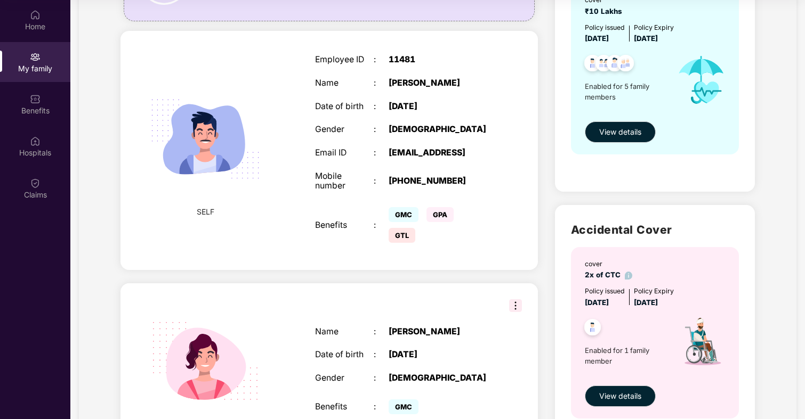
click at [516, 312] on img at bounding box center [515, 305] width 13 height 13
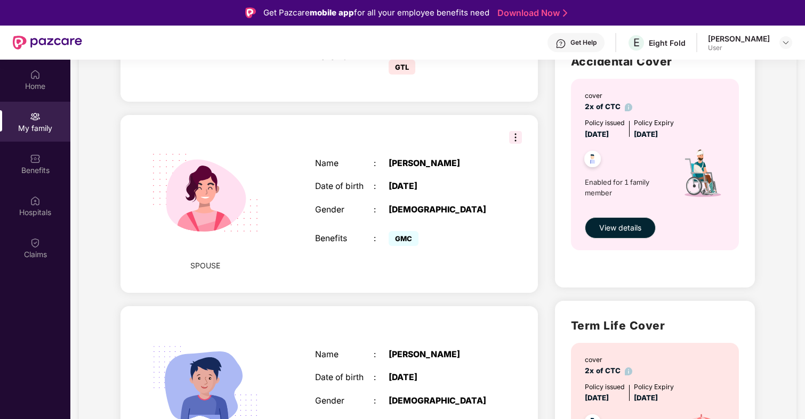
scroll to position [0, 0]
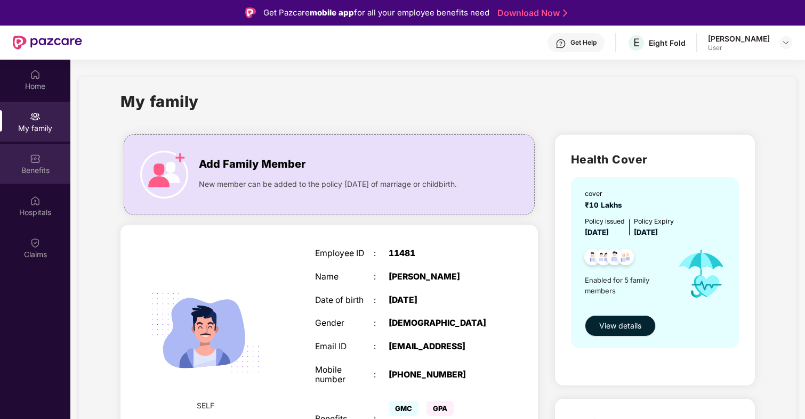
click at [38, 164] on div "Benefits" at bounding box center [35, 164] width 70 height 40
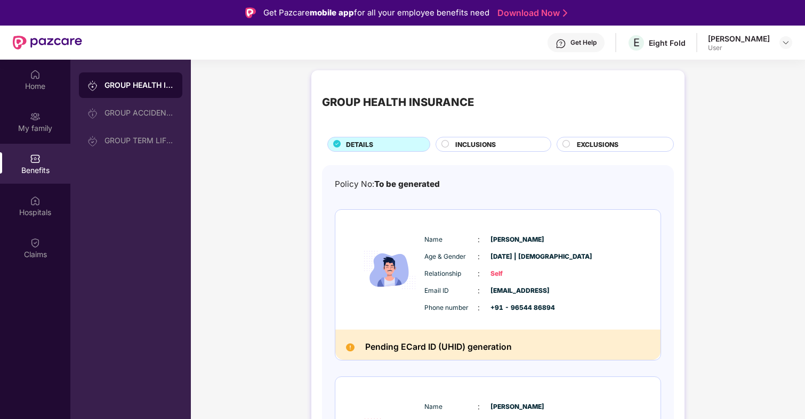
click at [490, 144] on span "INCLUSIONS" at bounding box center [475, 145] width 40 height 10
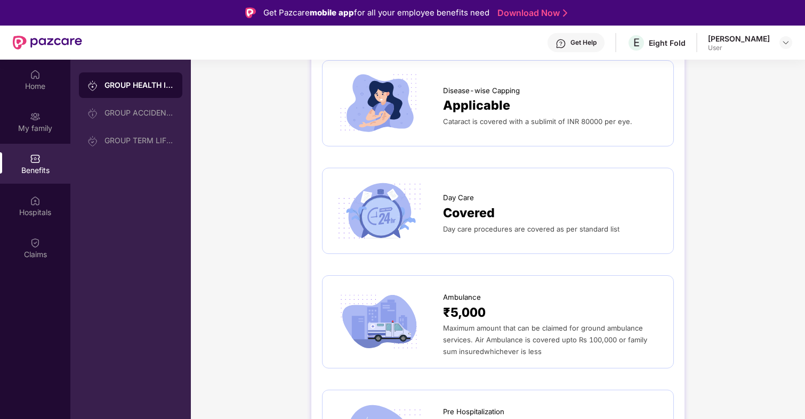
scroll to position [222, 0]
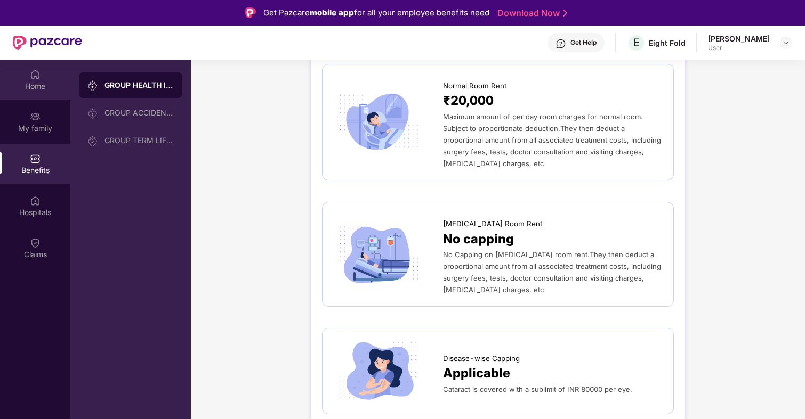
click at [35, 86] on div "Home" at bounding box center [35, 86] width 70 height 11
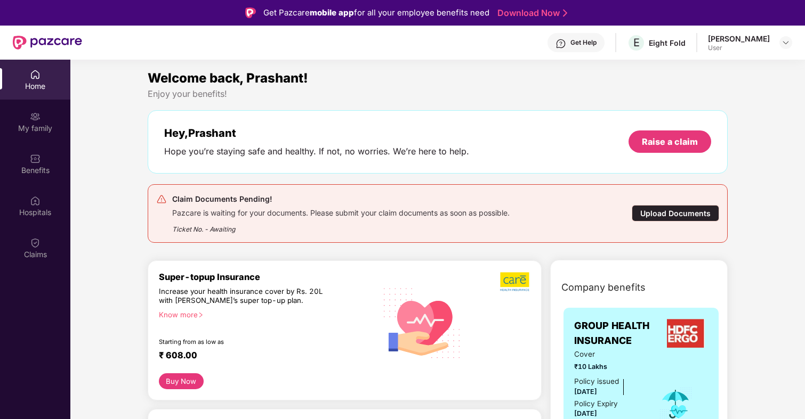
click at [686, 212] on div "Upload Documents" at bounding box center [674, 213] width 87 height 17
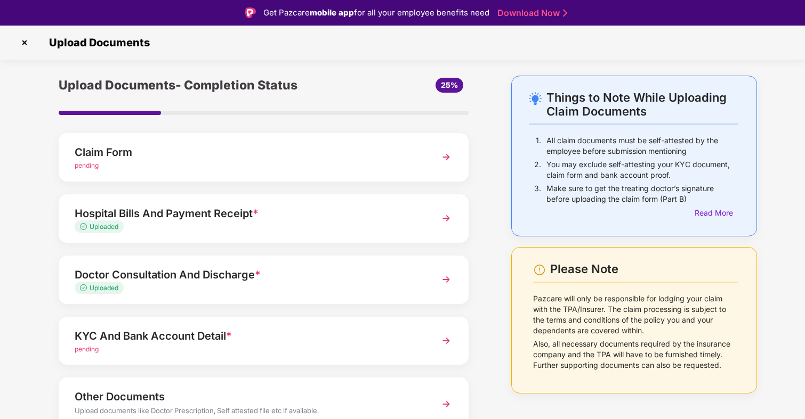
scroll to position [52, 0]
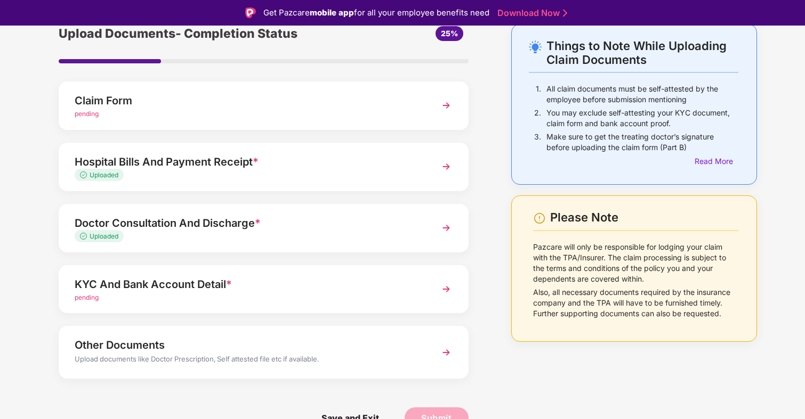
click at [329, 285] on div "KYC And Bank Account Detail *" at bounding box center [248, 284] width 346 height 17
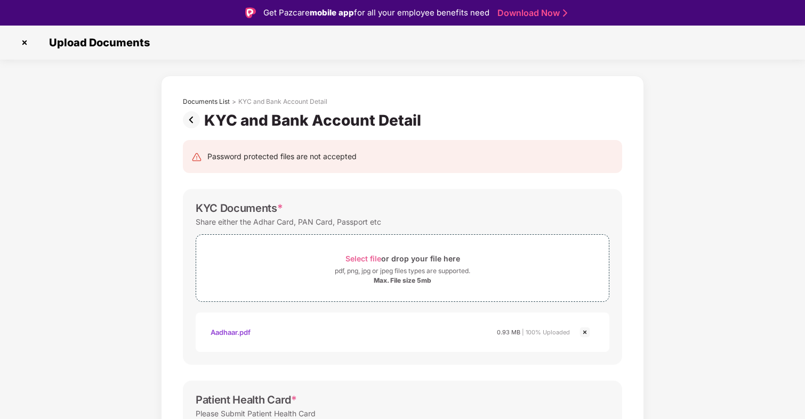
click at [34, 46] on div "Upload Documents" at bounding box center [402, 42] width 773 height 17
click at [27, 43] on img at bounding box center [24, 42] width 17 height 17
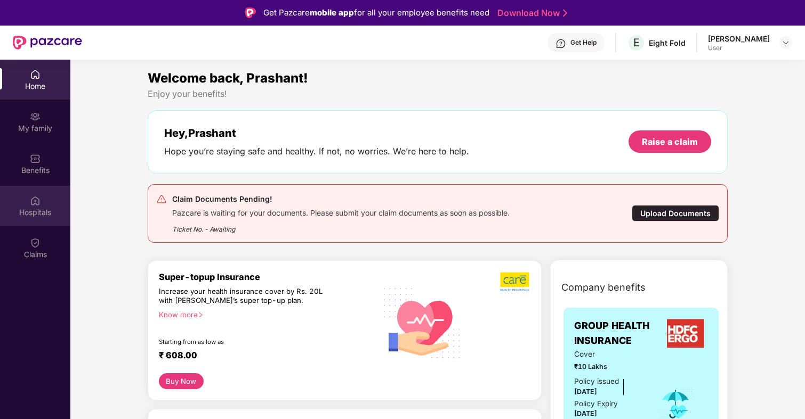
click at [42, 210] on div "Hospitals" at bounding box center [35, 212] width 70 height 11
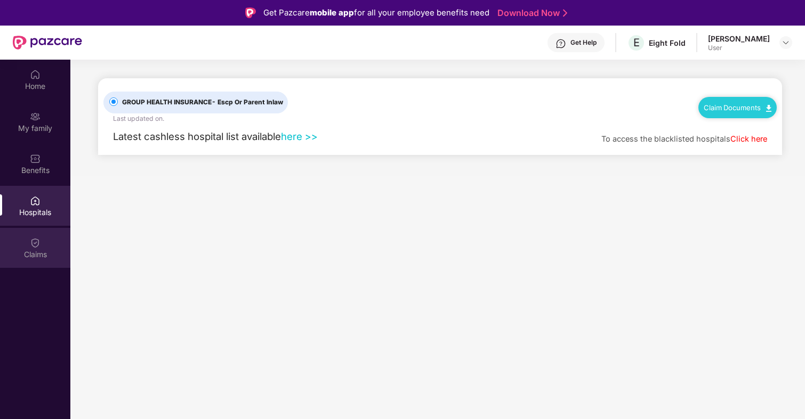
click at [44, 239] on div "Claims" at bounding box center [35, 248] width 70 height 40
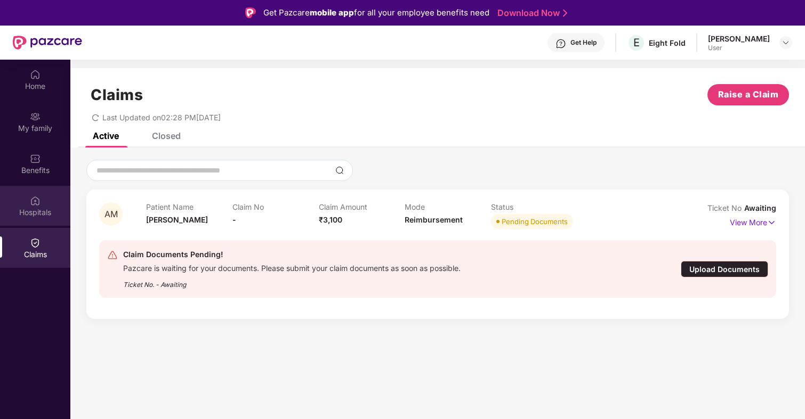
click at [58, 209] on div "Hospitals" at bounding box center [35, 212] width 70 height 11
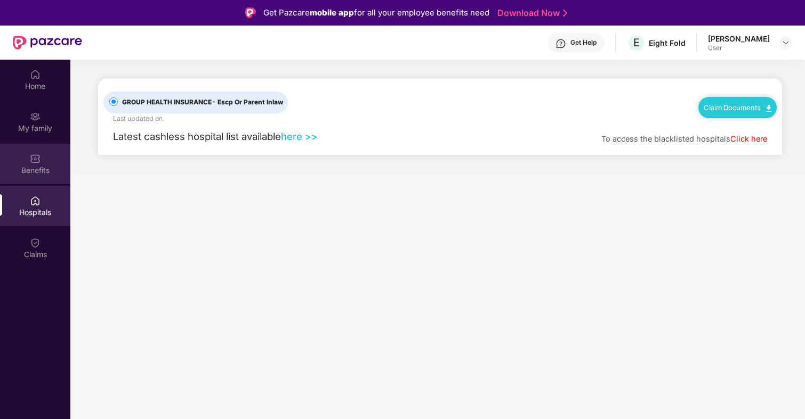
click at [59, 175] on div "Benefits" at bounding box center [35, 170] width 70 height 11
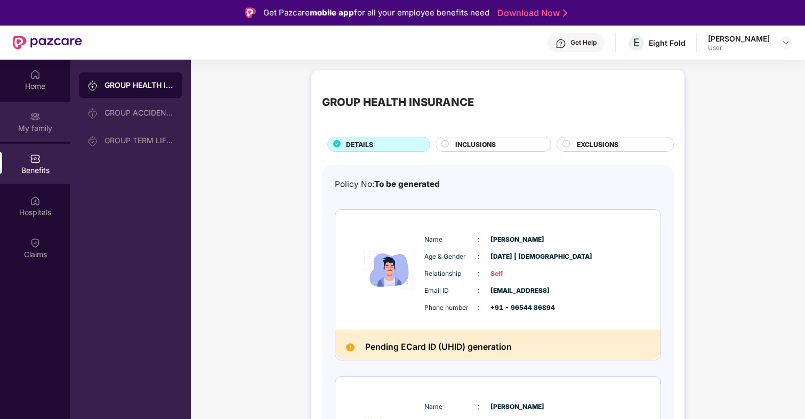
click at [53, 126] on div "My family" at bounding box center [35, 128] width 70 height 11
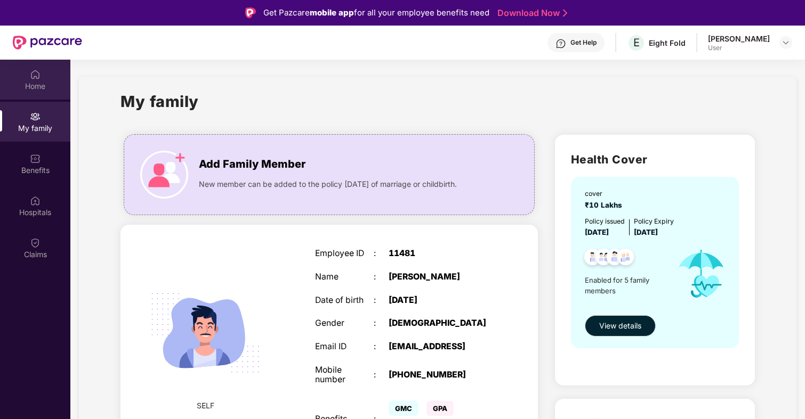
click at [46, 99] on div "Home" at bounding box center [35, 80] width 70 height 40
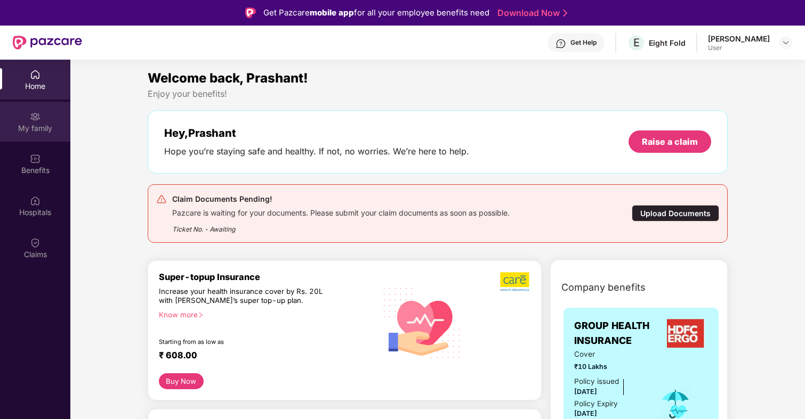
click at [46, 127] on div "My family" at bounding box center [35, 128] width 70 height 11
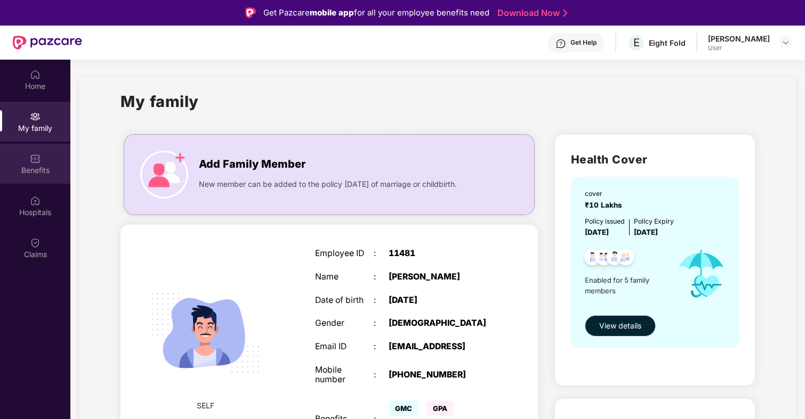
click at [48, 161] on div "Benefits" at bounding box center [35, 164] width 70 height 40
